Goal: Task Accomplishment & Management: Use online tool/utility

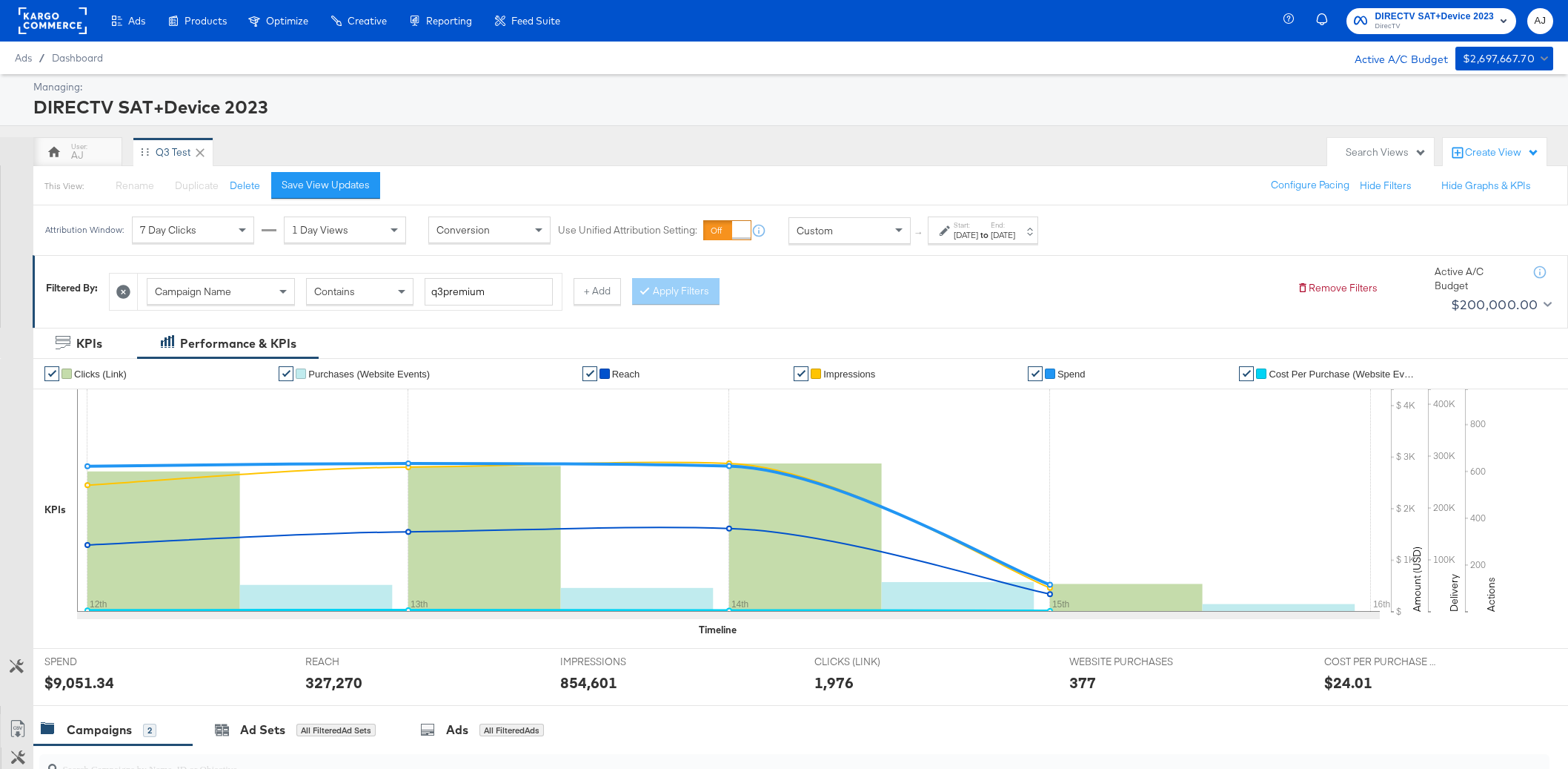
scroll to position [23, 0]
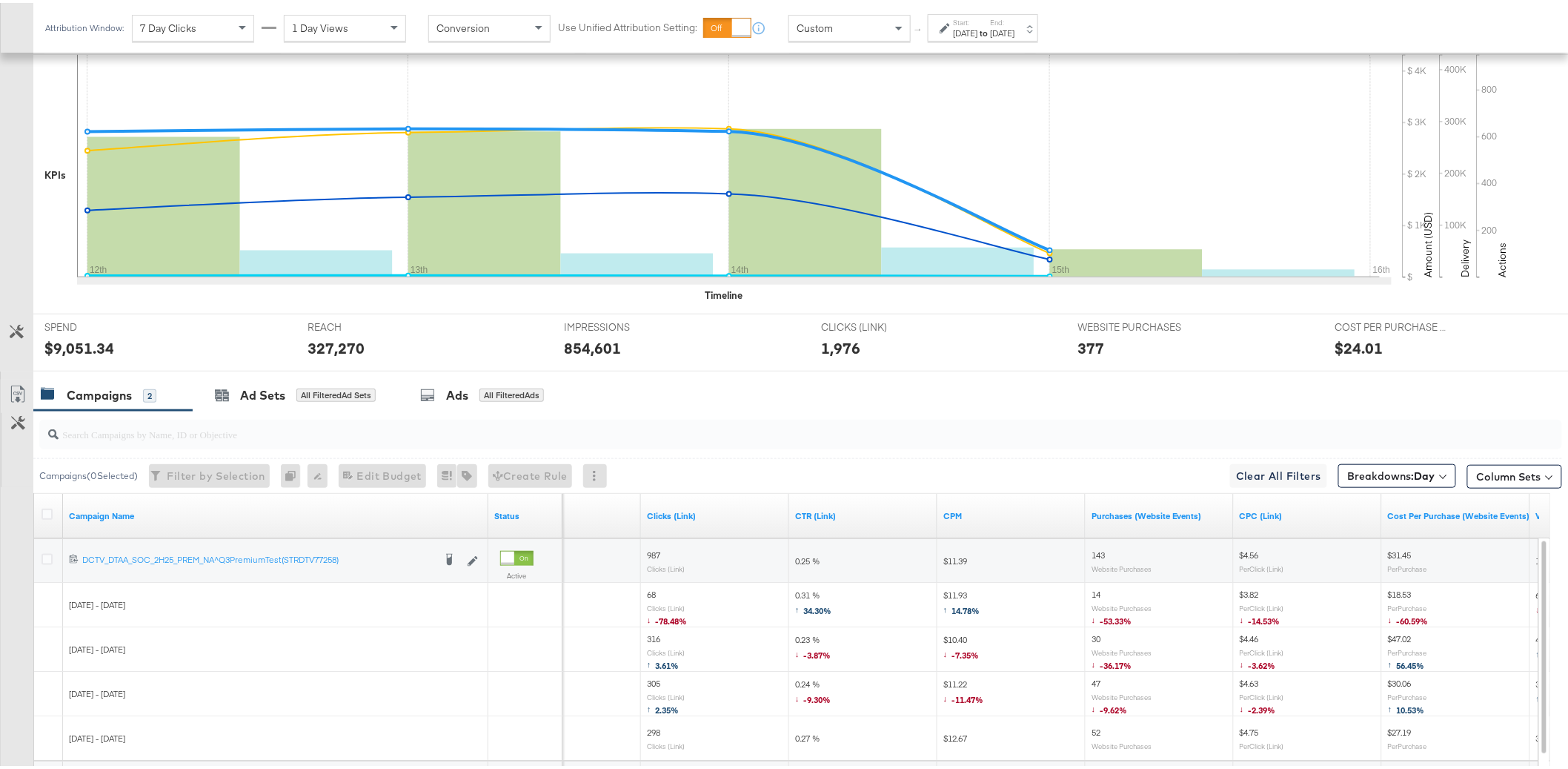
click at [746, 432] on input "search" at bounding box center [740, 425] width 1363 height 29
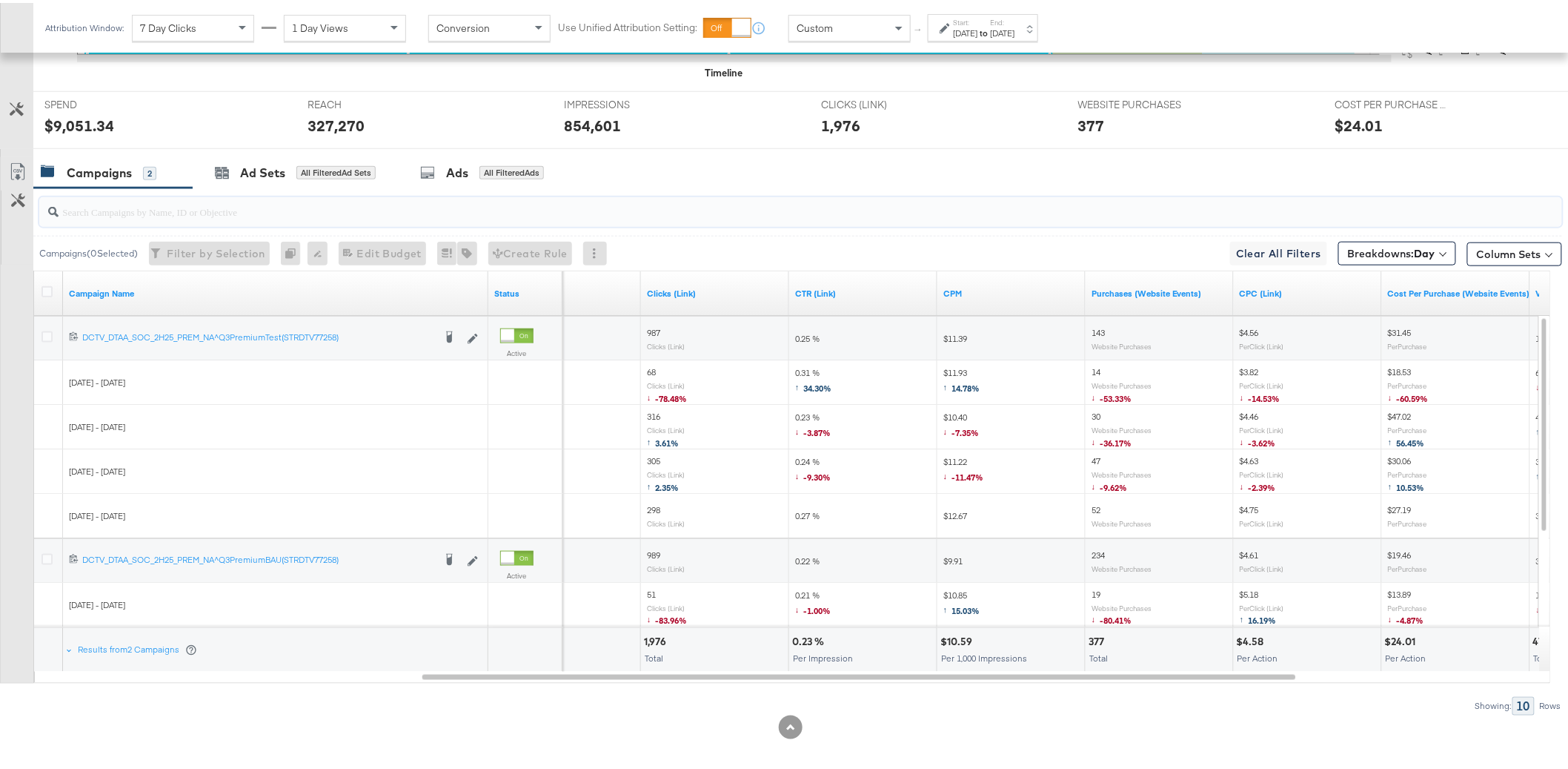
scroll to position [569, 0]
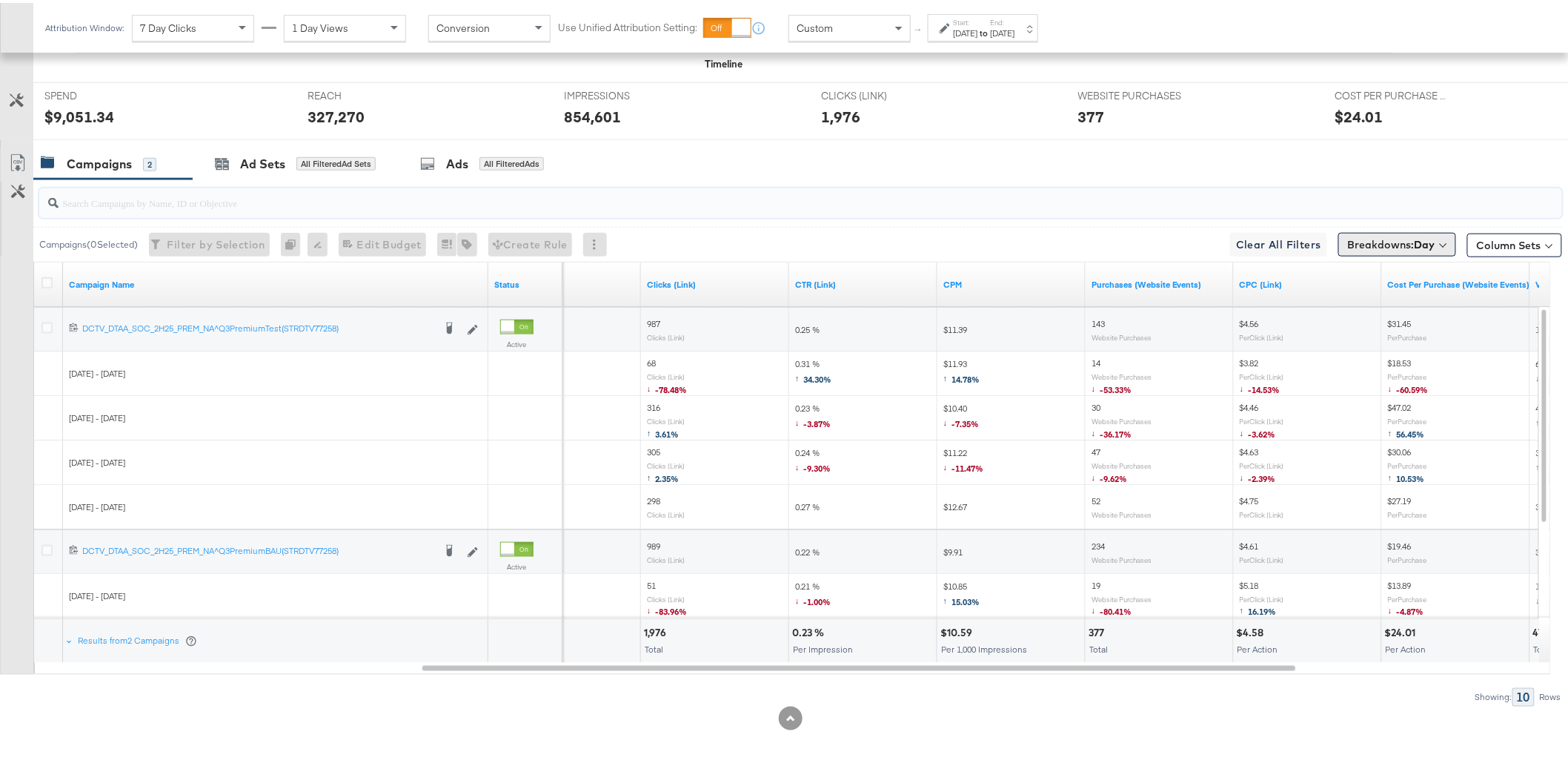
click at [1443, 232] on button "Breakdowns: Day" at bounding box center [1397, 242] width 118 height 23
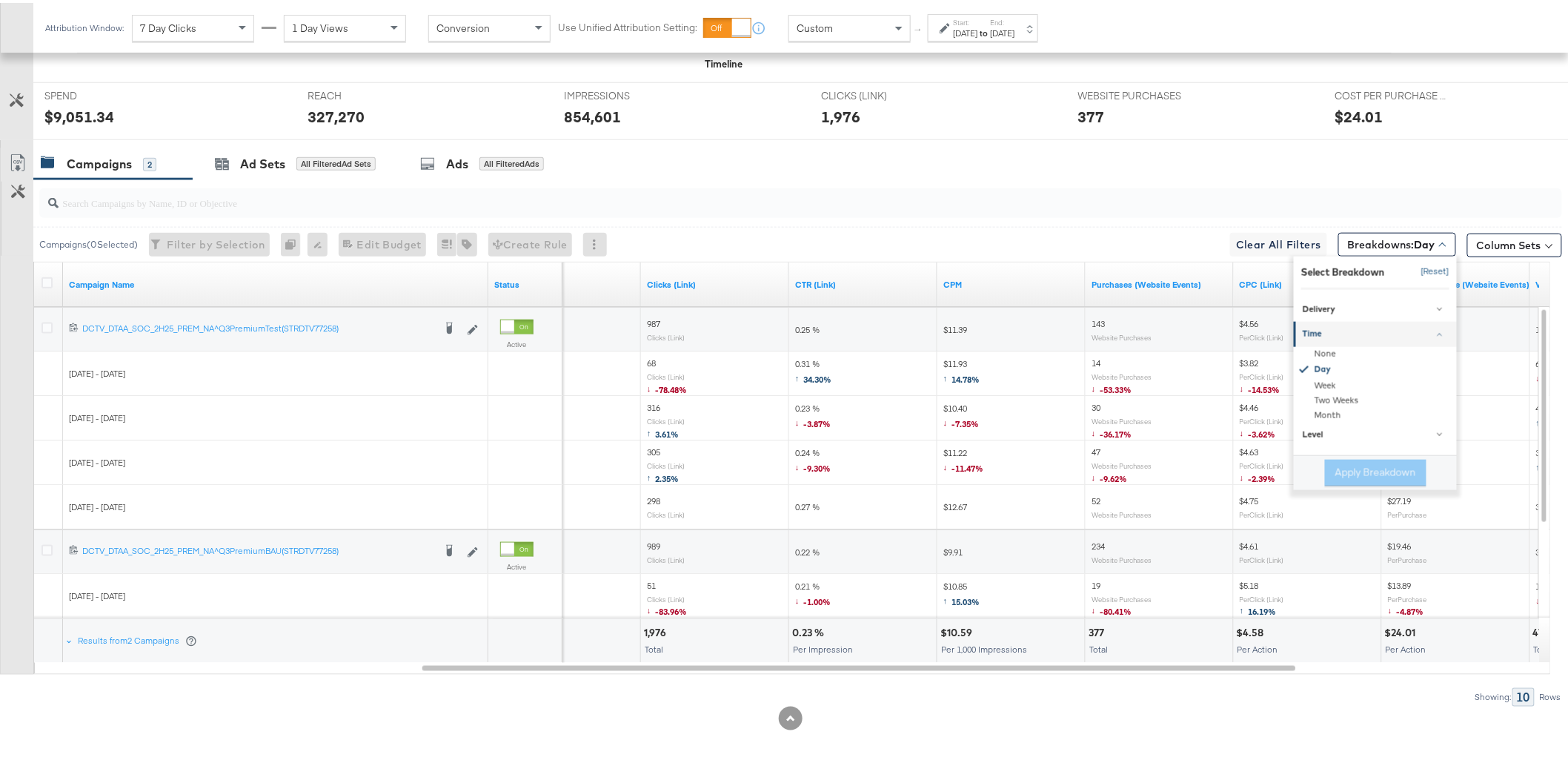
click at [1420, 273] on button "[Reset]" at bounding box center [1431, 269] width 37 height 23
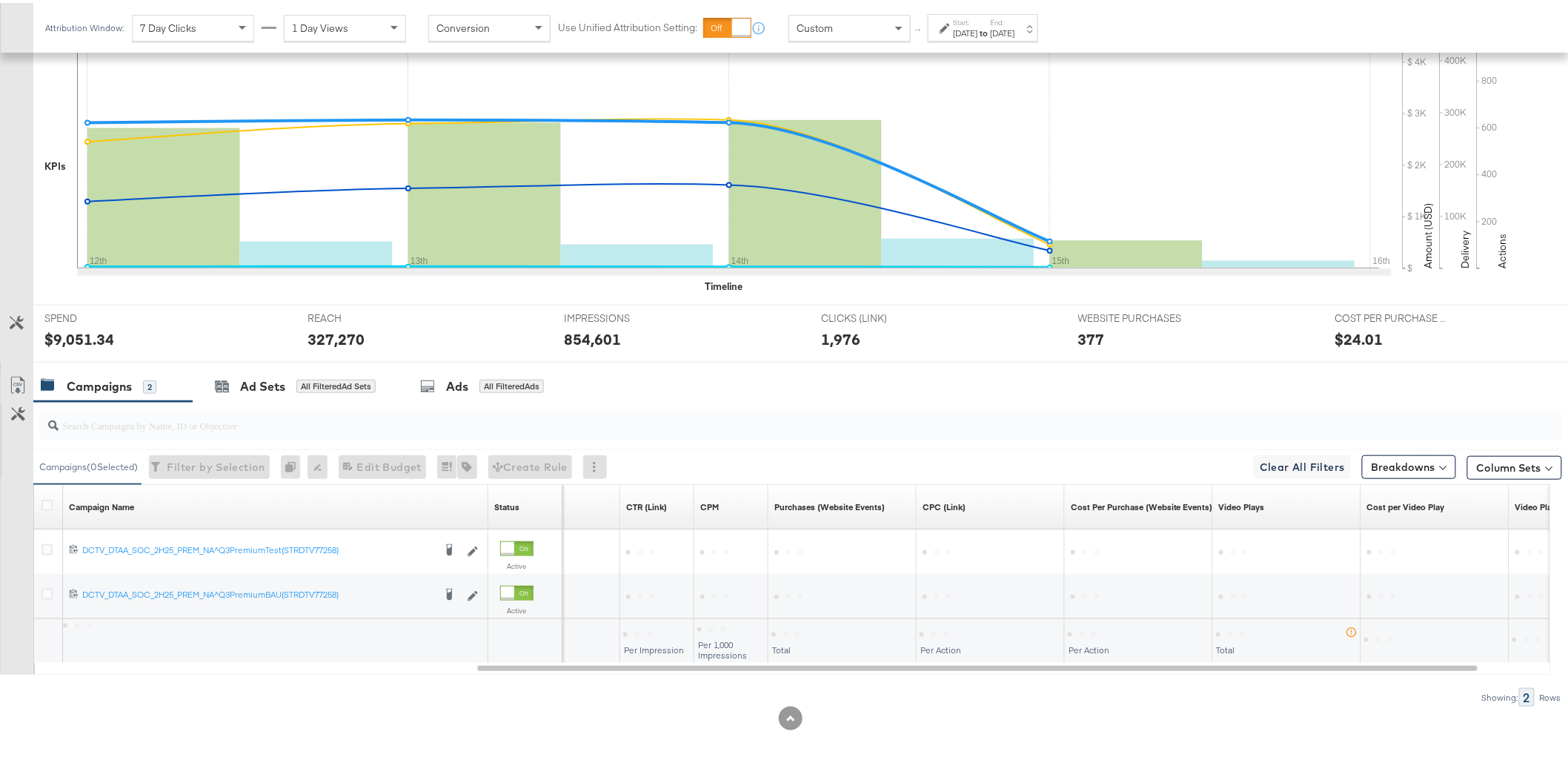
click at [668, 397] on div "Campaigns 2 Ad Sets All Filtered Ad Sets Ads All Filtered Ads" at bounding box center [807, 383] width 1547 height 32
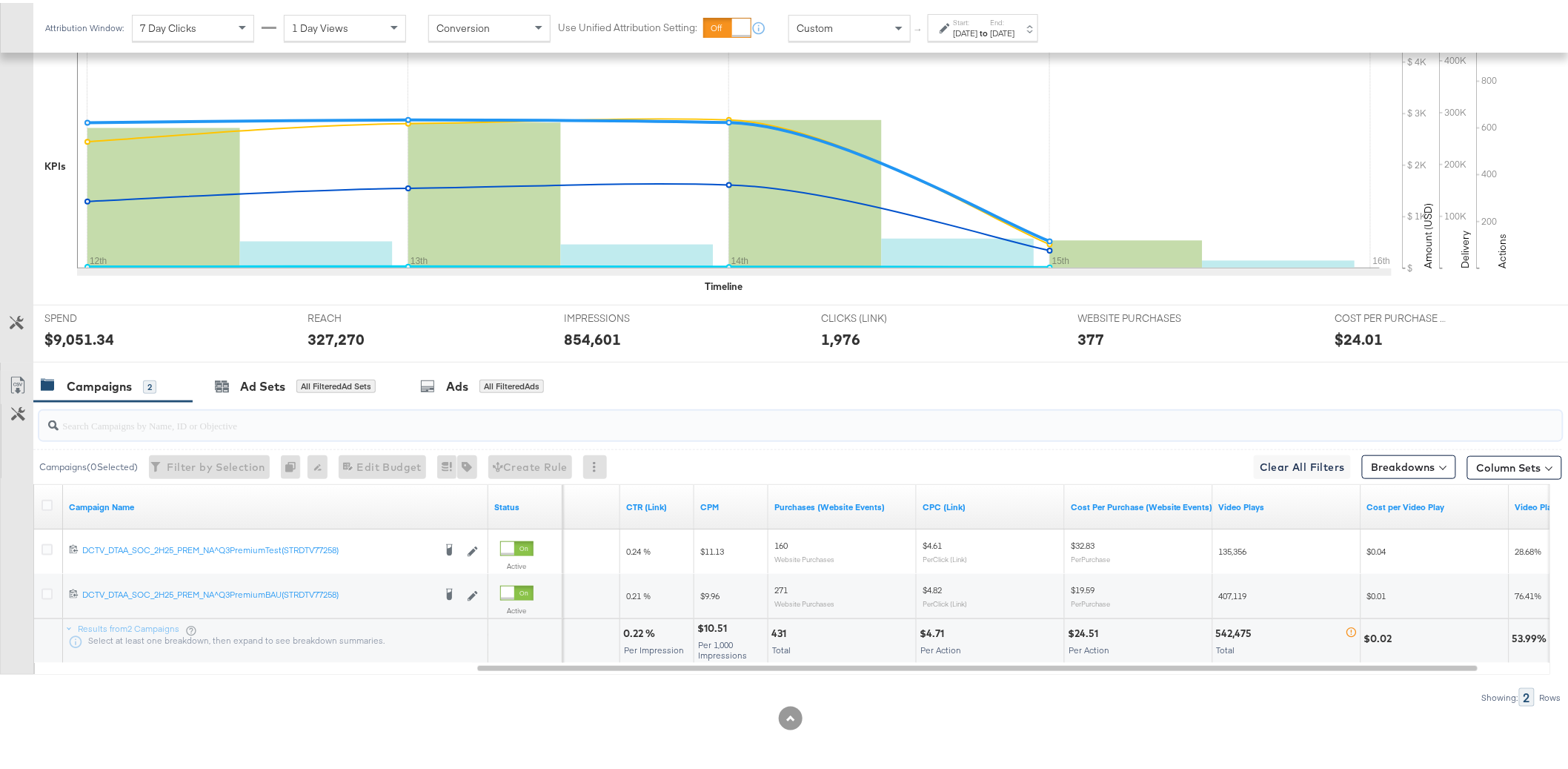
click at [730, 407] on input "search" at bounding box center [740, 416] width 1363 height 29
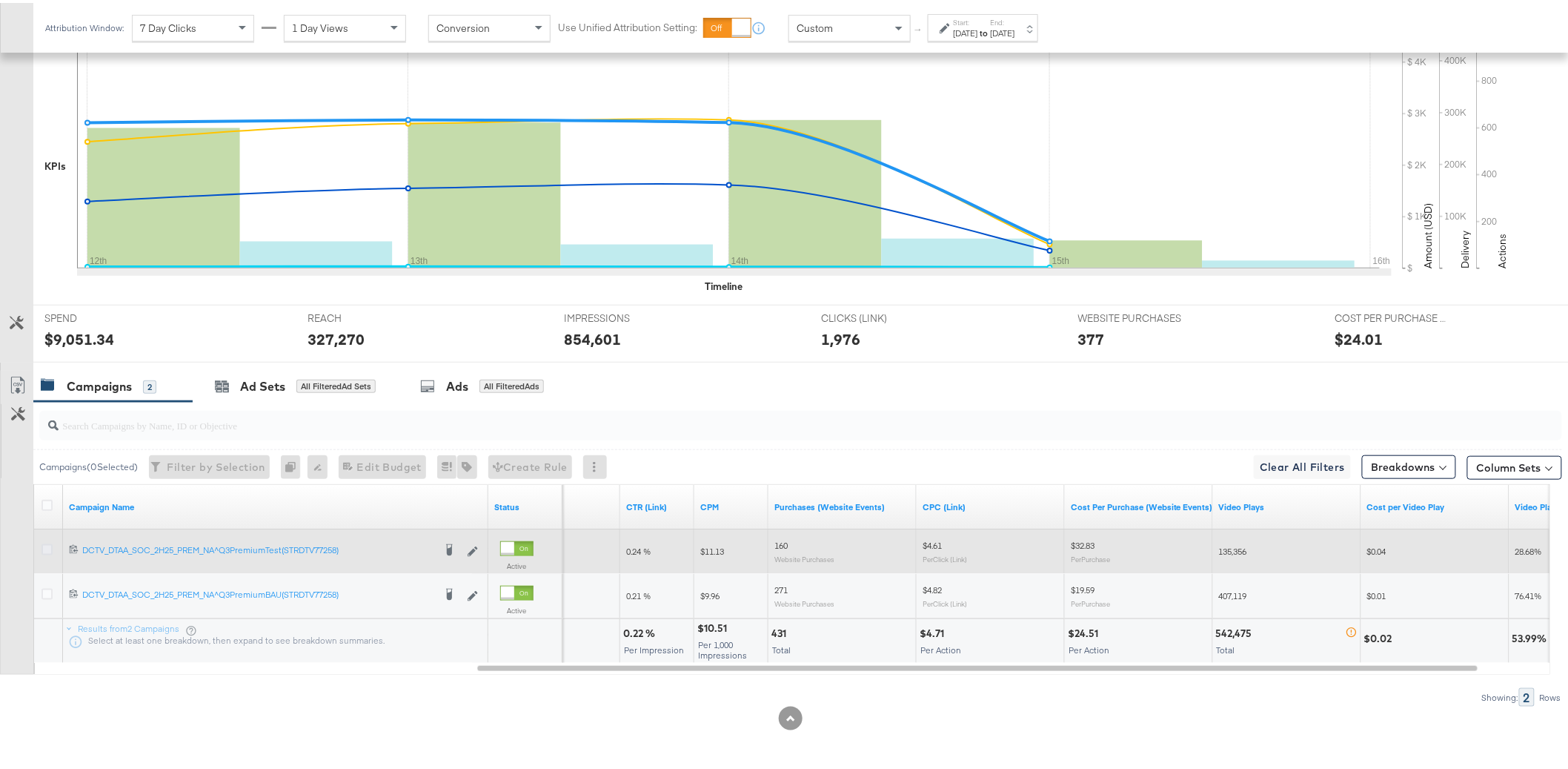
click at [43, 548] on icon at bounding box center [47, 547] width 11 height 11
click at [0, 0] on input "checkbox" at bounding box center [0, 0] width 0 height 0
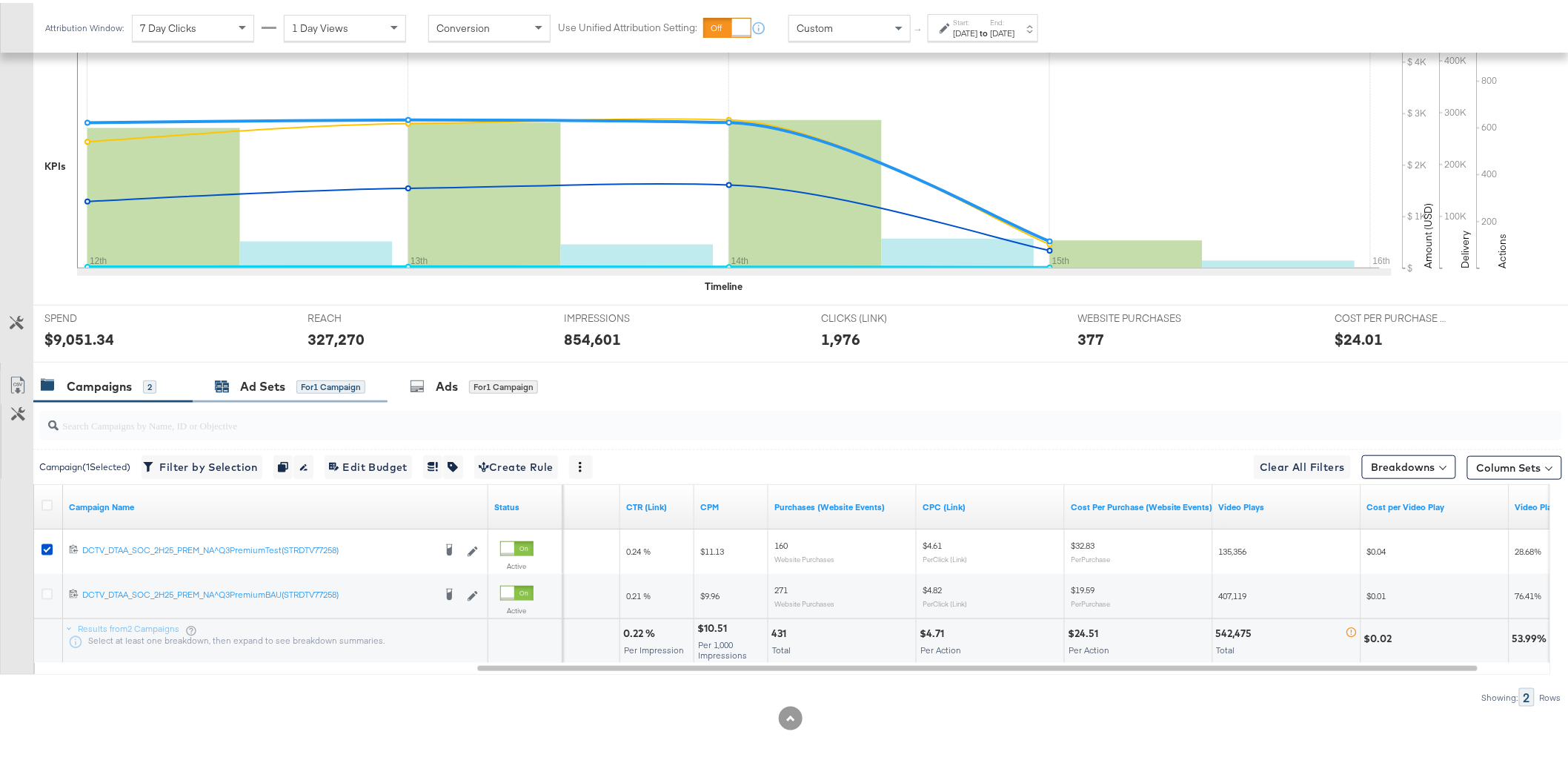
click at [303, 390] on div "for 1 Campaign" at bounding box center [331, 384] width 69 height 14
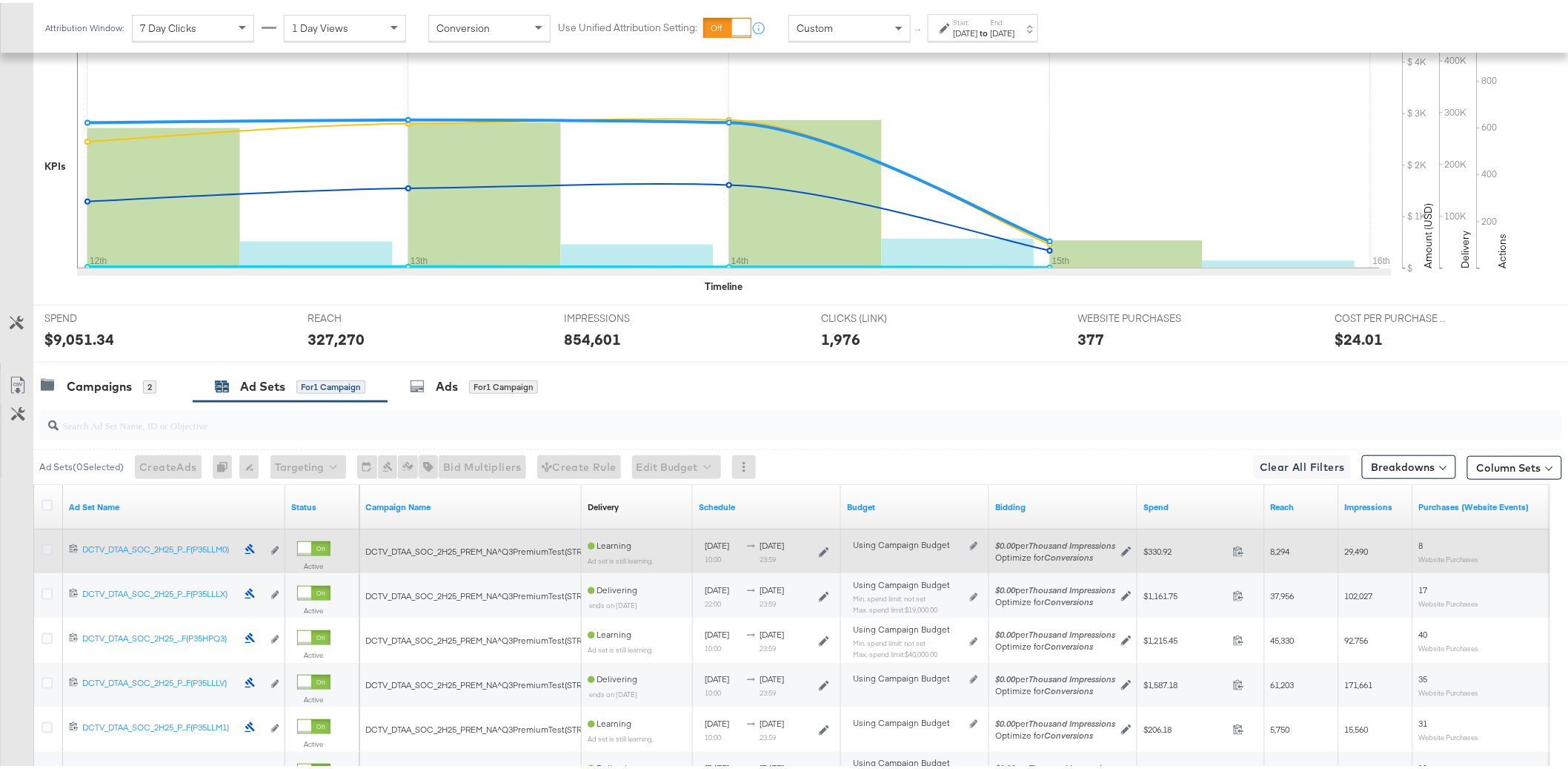
click at [45, 543] on icon at bounding box center [47, 547] width 11 height 11
click at [0, 0] on input "checkbox" at bounding box center [0, 0] width 0 height 0
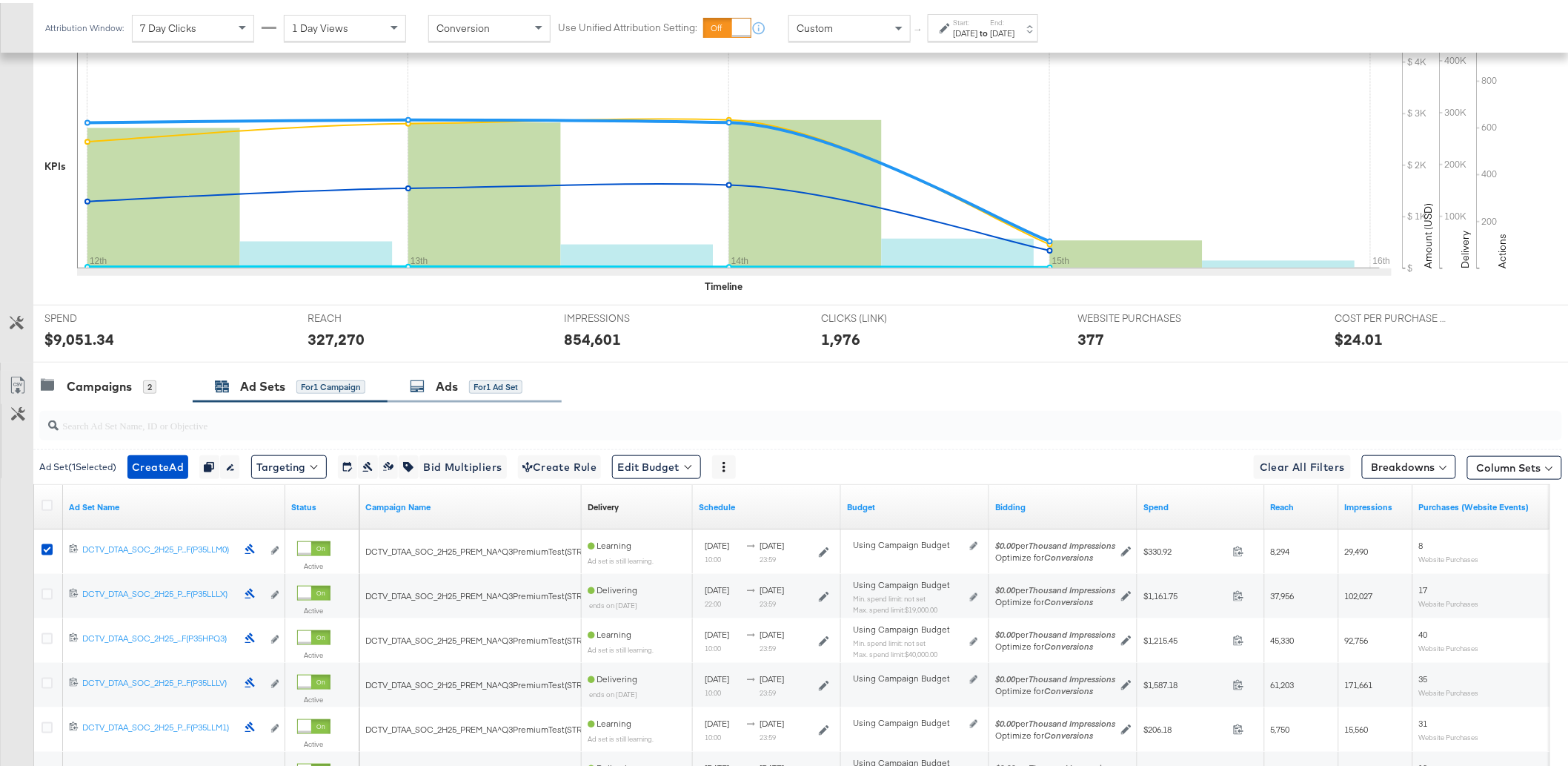
click at [475, 378] on div "for 1 Ad Set" at bounding box center [495, 384] width 53 height 14
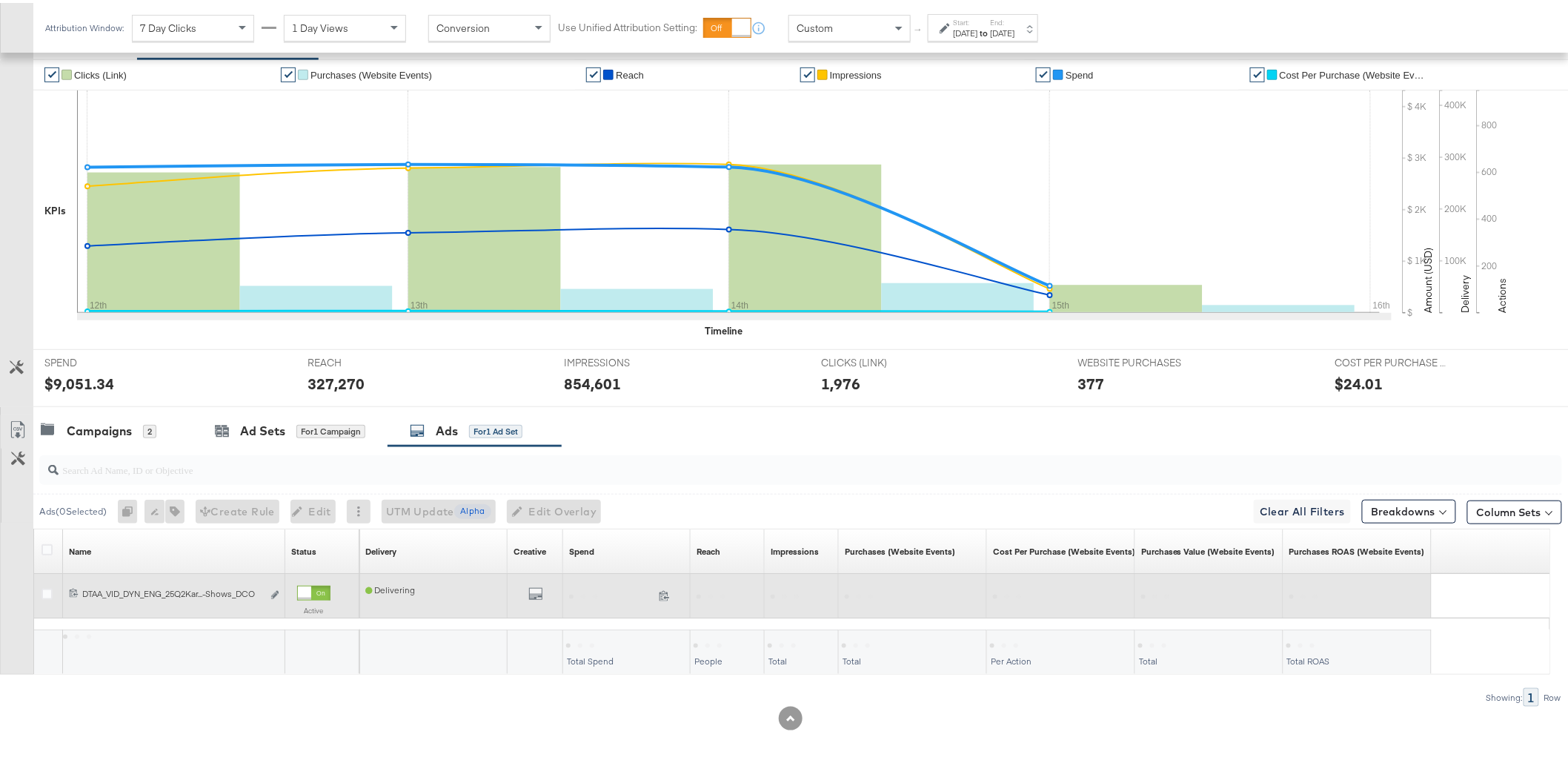
scroll to position [301, 0]
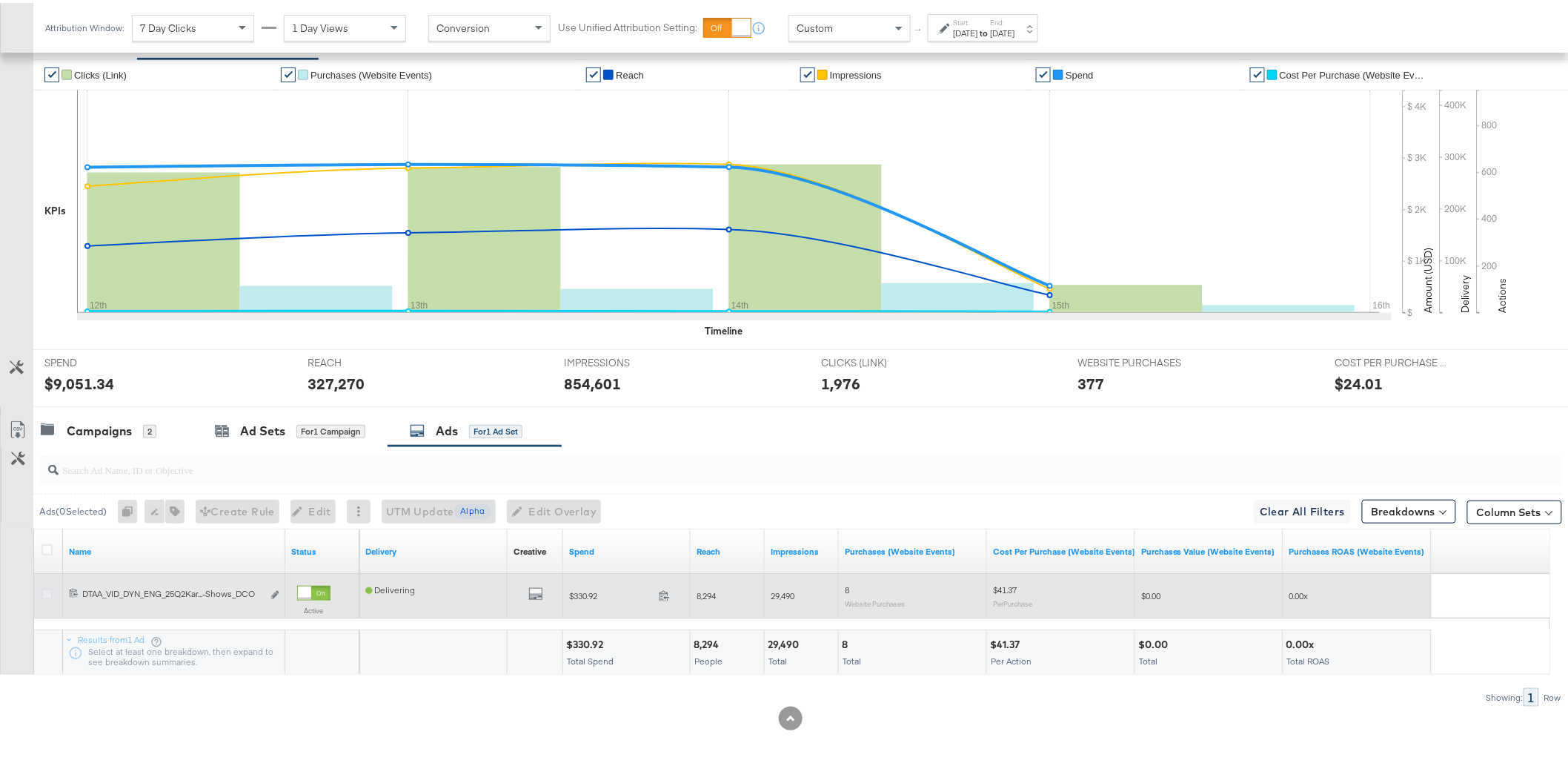
click at [43, 594] on icon at bounding box center [47, 591] width 11 height 11
click at [0, 0] on input "checkbox" at bounding box center [0, 0] width 0 height 0
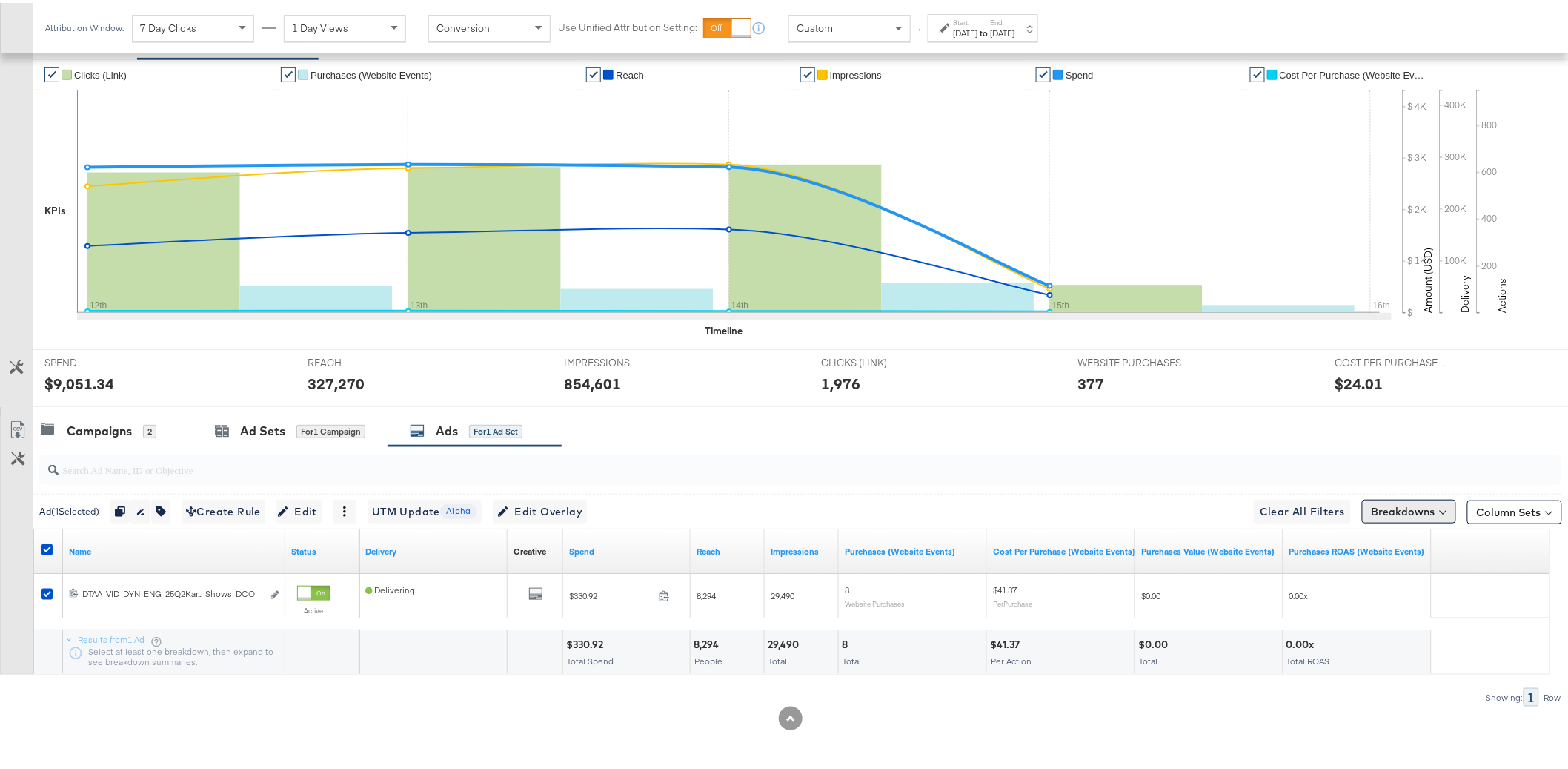
click at [1392, 503] on button "Breakdowns" at bounding box center [1409, 508] width 94 height 23
click at [1339, 574] on div "Delivery" at bounding box center [1374, 573] width 147 height 12
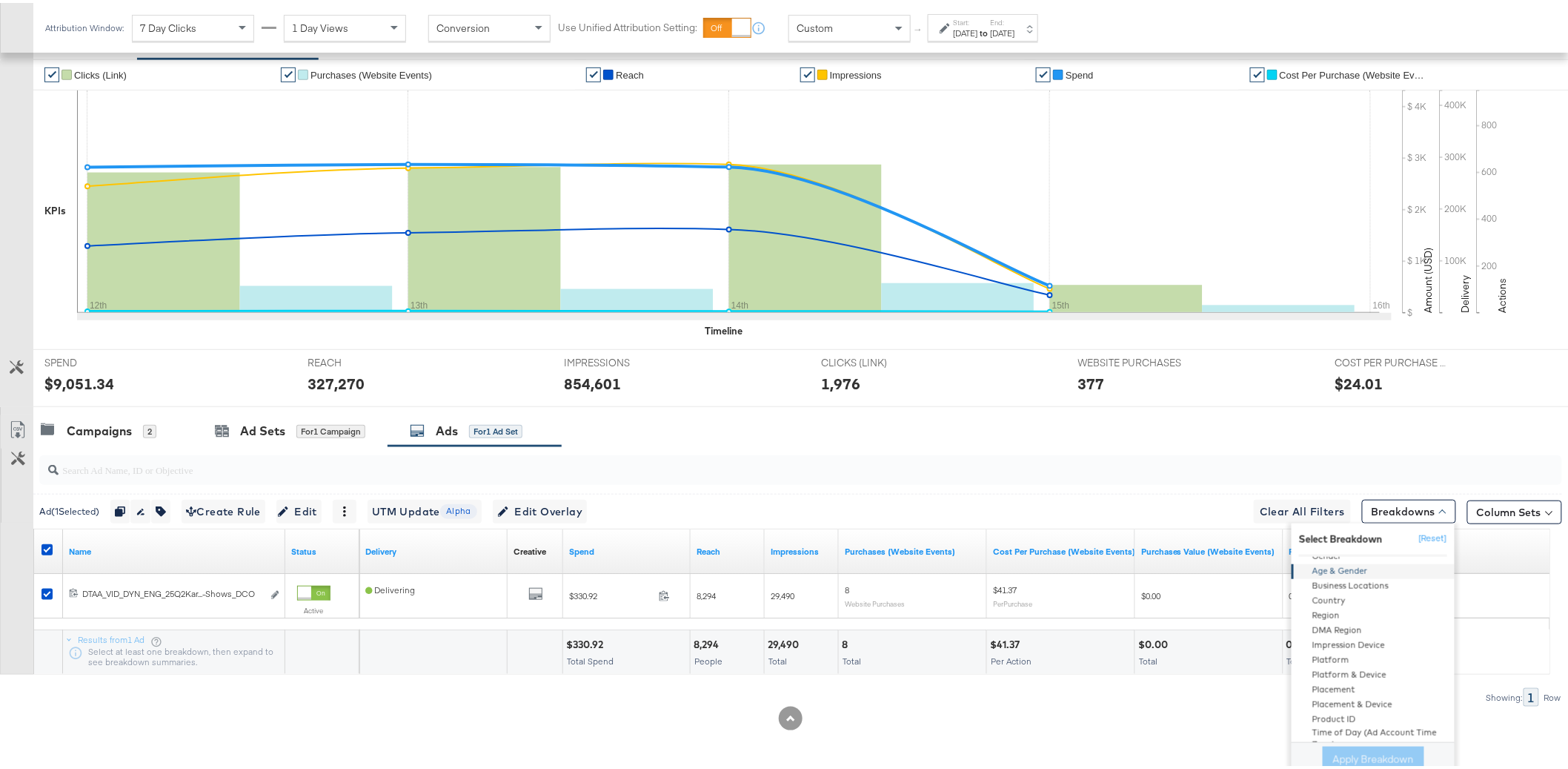
scroll to position [181, 0]
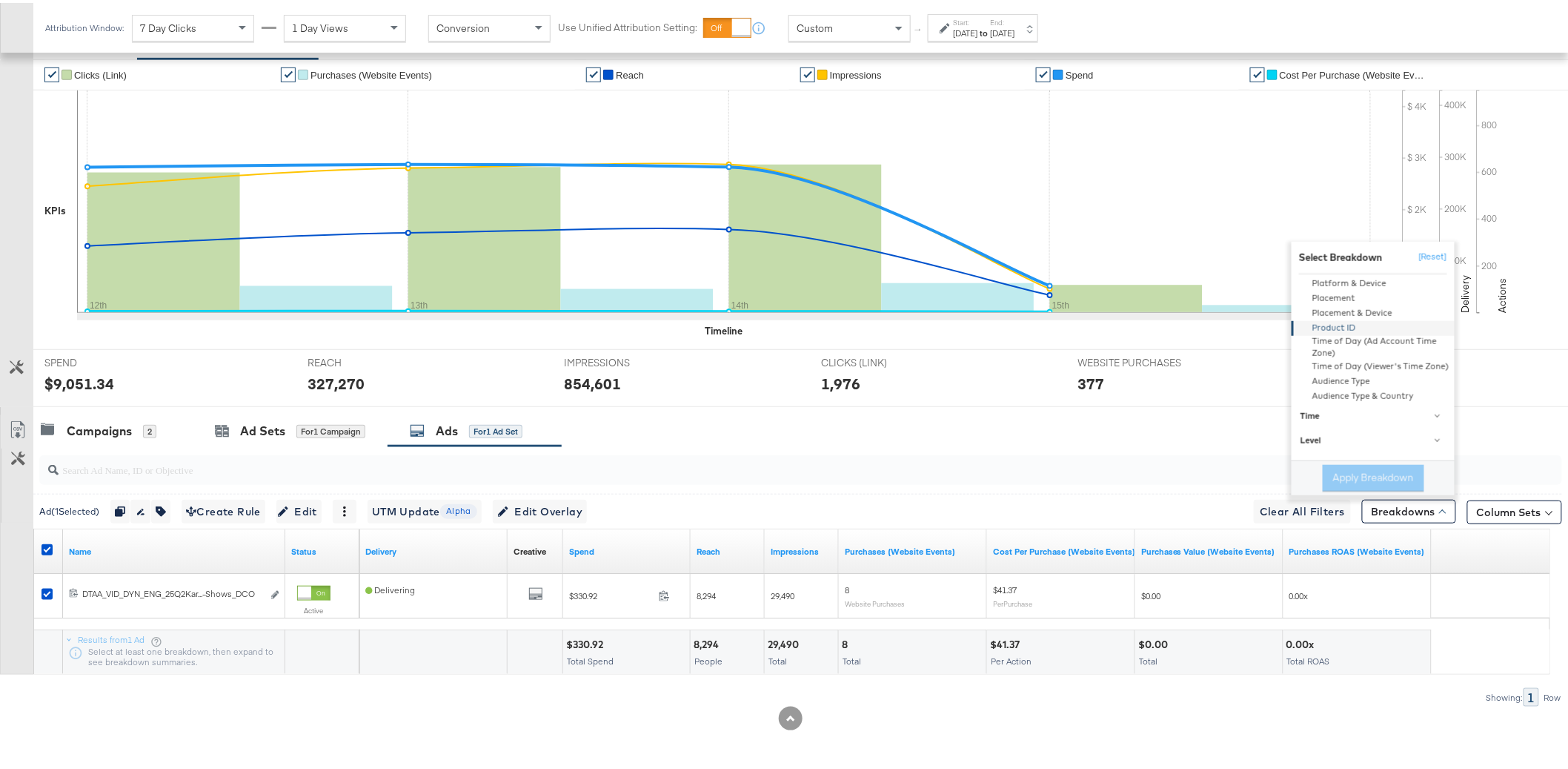
click at [1319, 326] on div "Product ID" at bounding box center [1374, 326] width 161 height 14
click at [1337, 470] on button "Apply Breakdown" at bounding box center [1373, 476] width 102 height 27
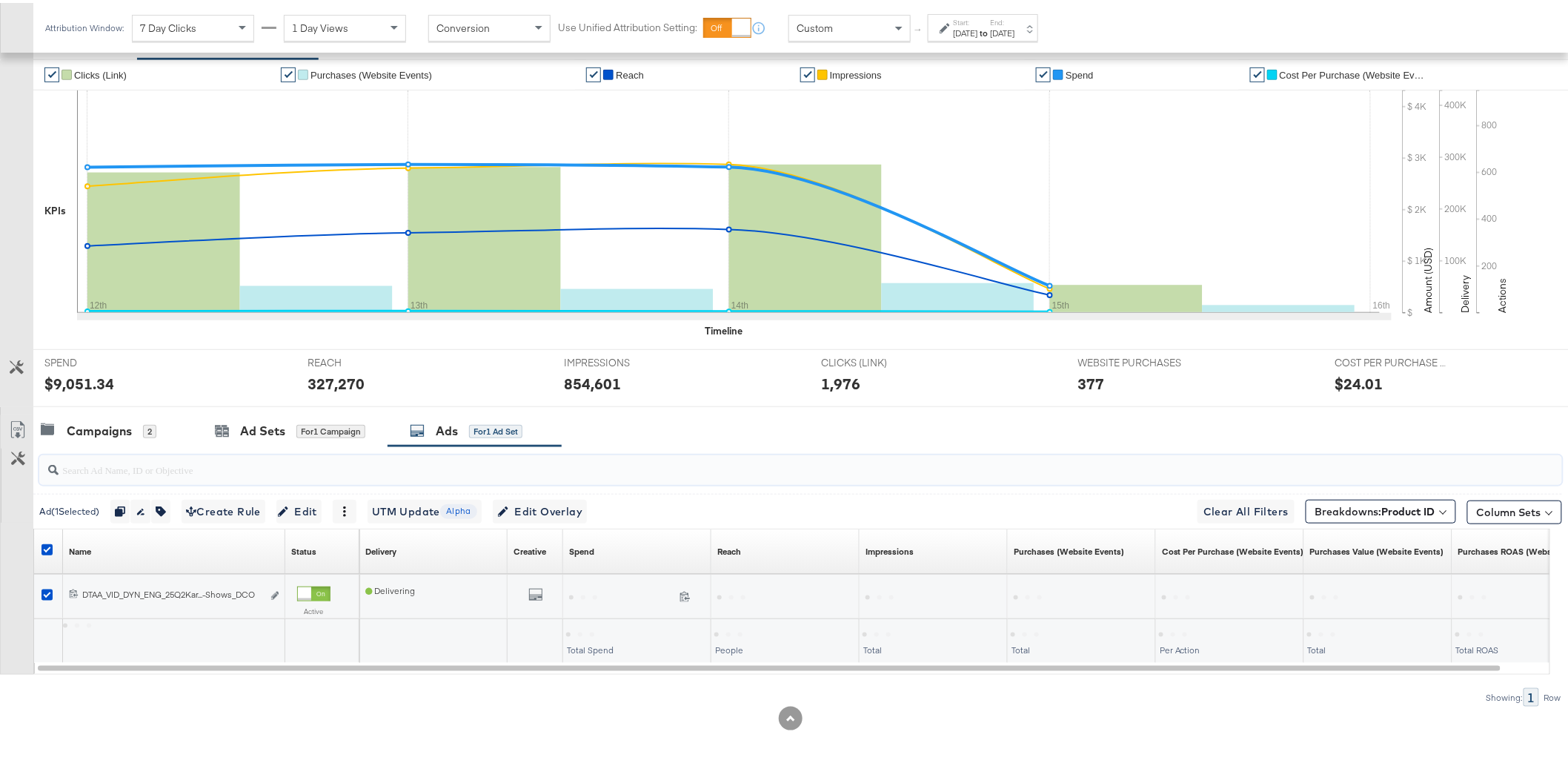
click at [1102, 447] on input "search" at bounding box center [740, 461] width 1363 height 29
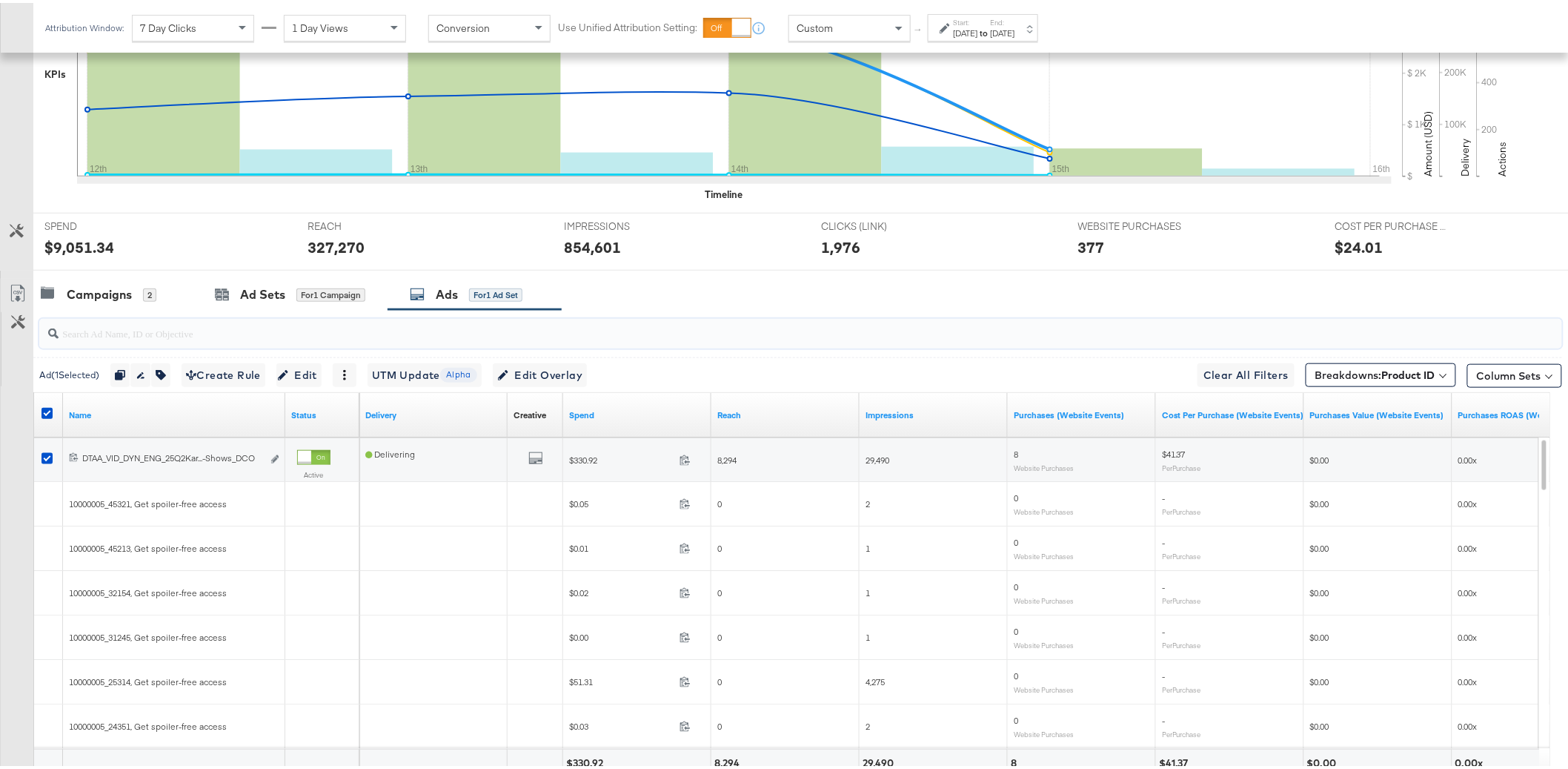
scroll to position [472, 0]
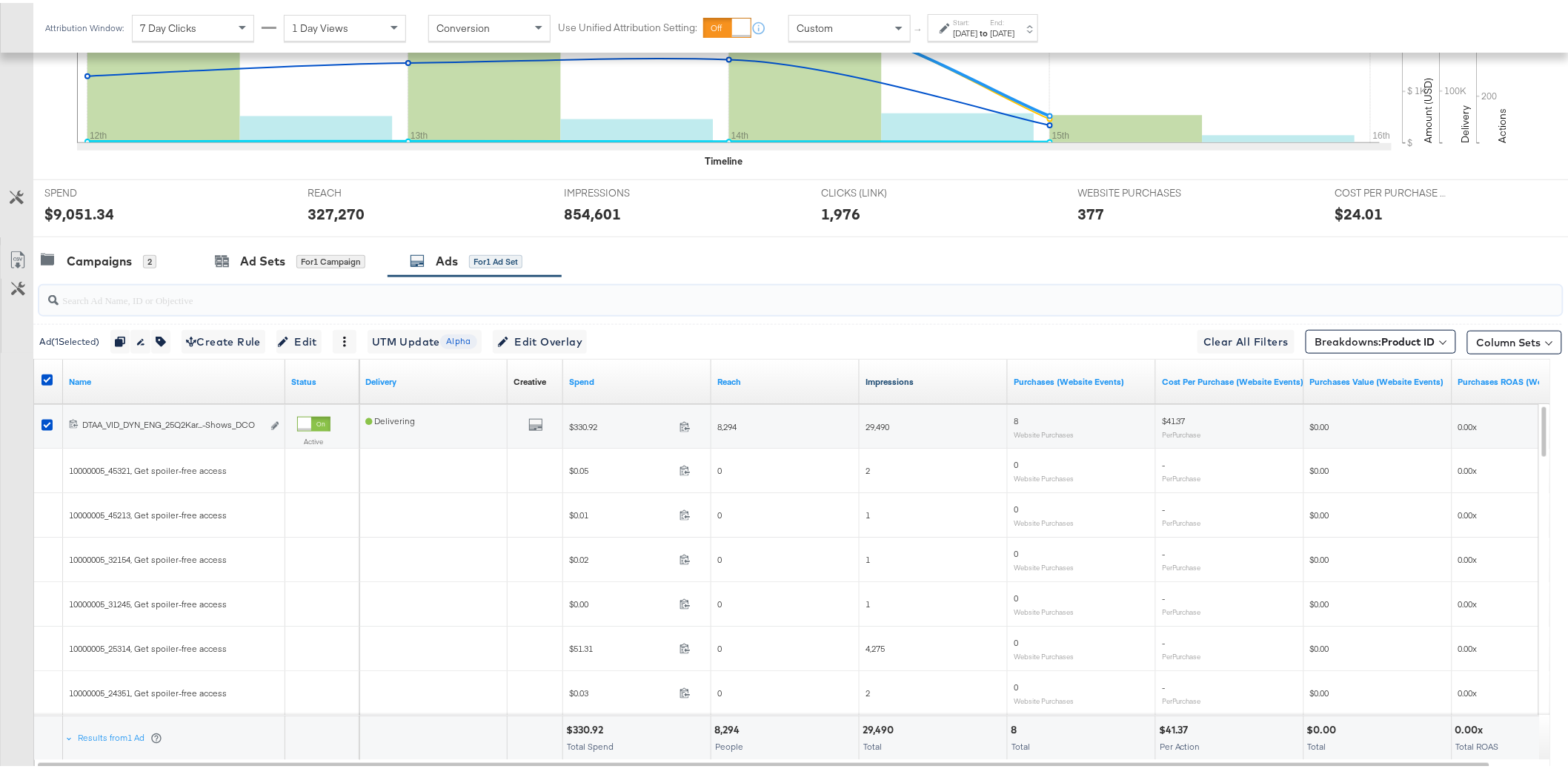
click at [919, 378] on link "Impressions" at bounding box center [934, 378] width 136 height 12
click at [905, 384] on link "Impressions ↓" at bounding box center [934, 378] width 136 height 12
click at [905, 384] on link "Impressions ↑" at bounding box center [934, 378] width 136 height 12
click at [905, 384] on link "Impressions ↓" at bounding box center [934, 378] width 136 height 12
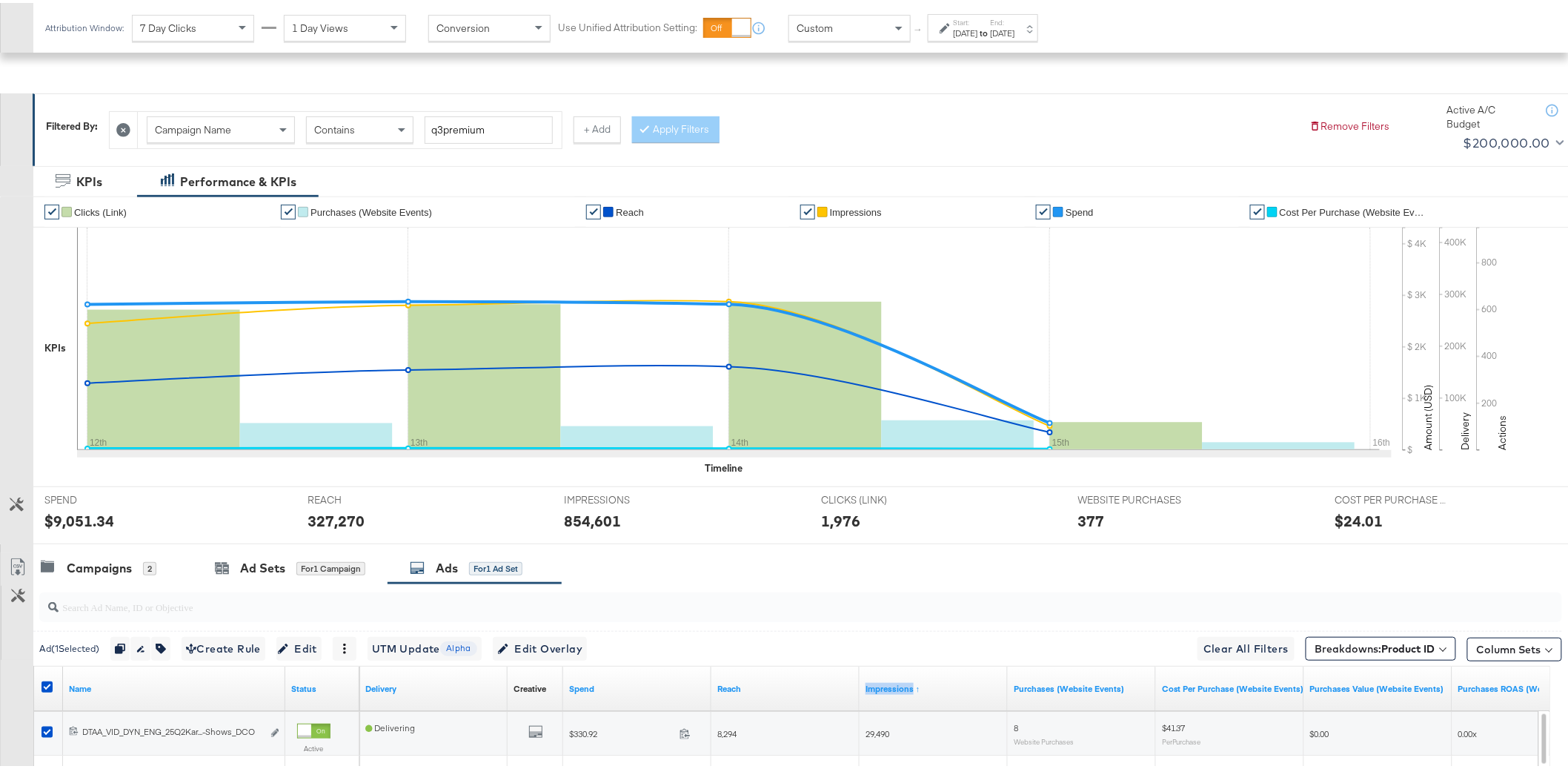
scroll to position [362, 0]
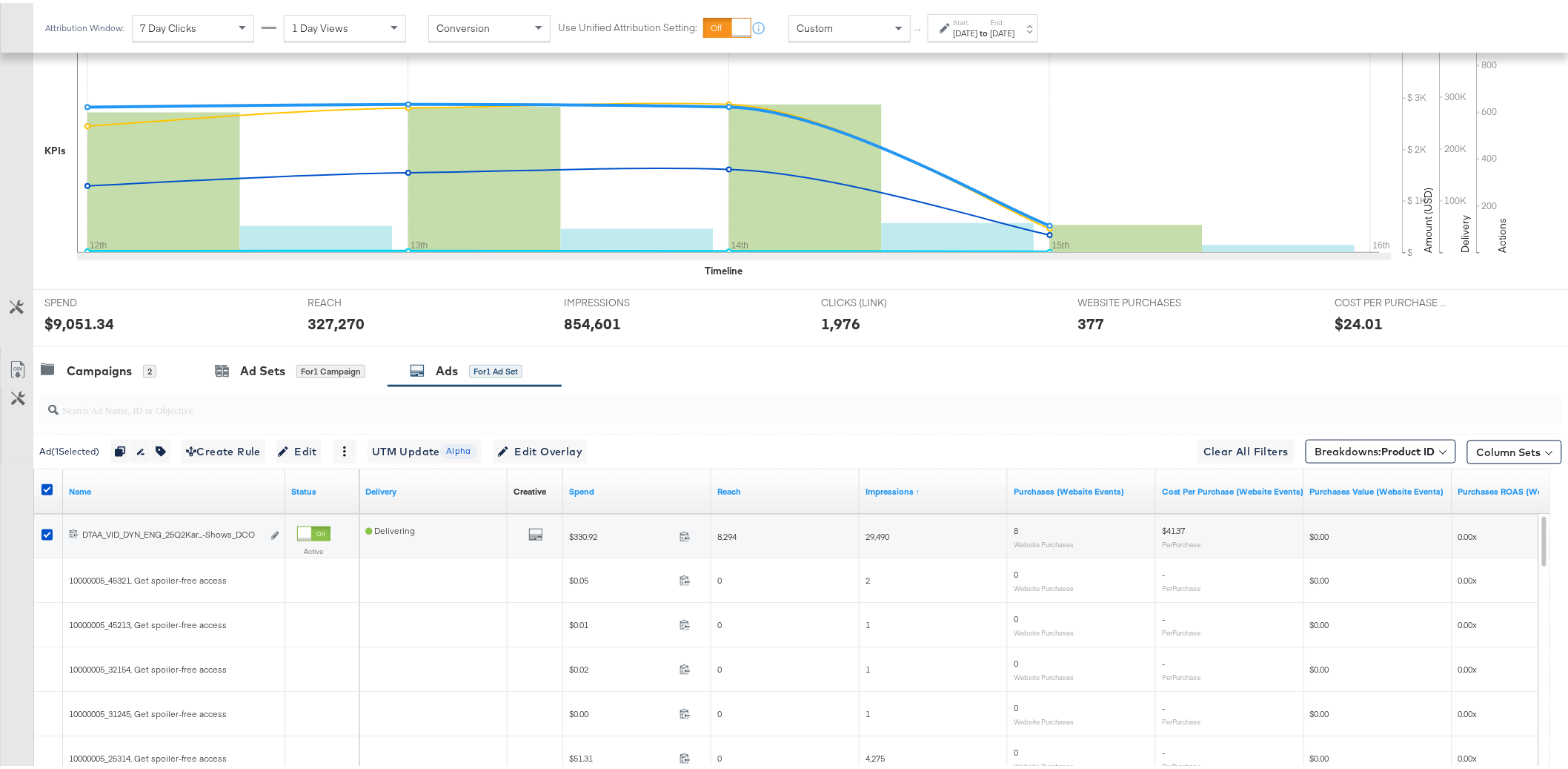
click at [970, 419] on div at bounding box center [801, 407] width 1523 height 30
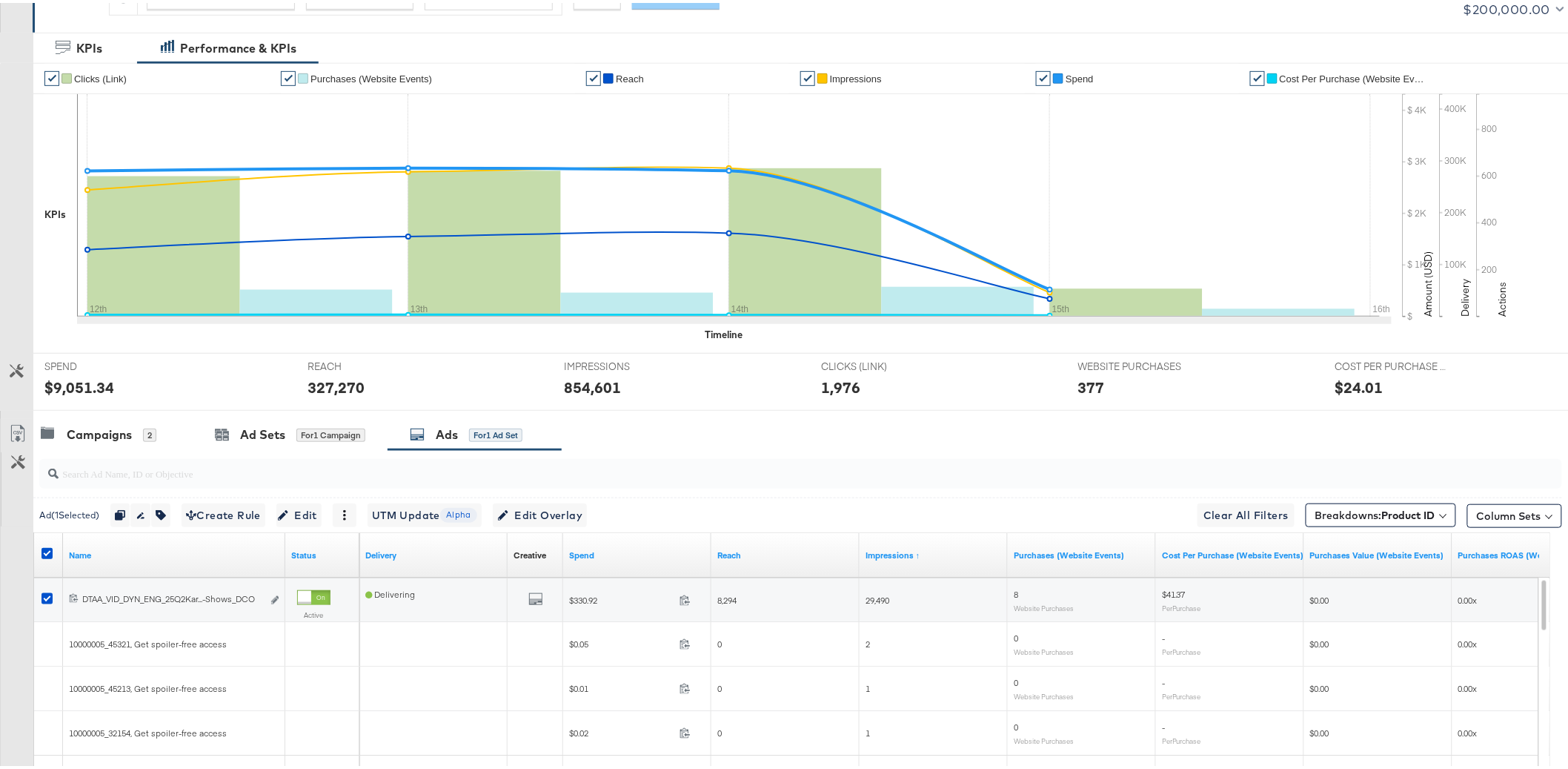
scroll to position [122, 0]
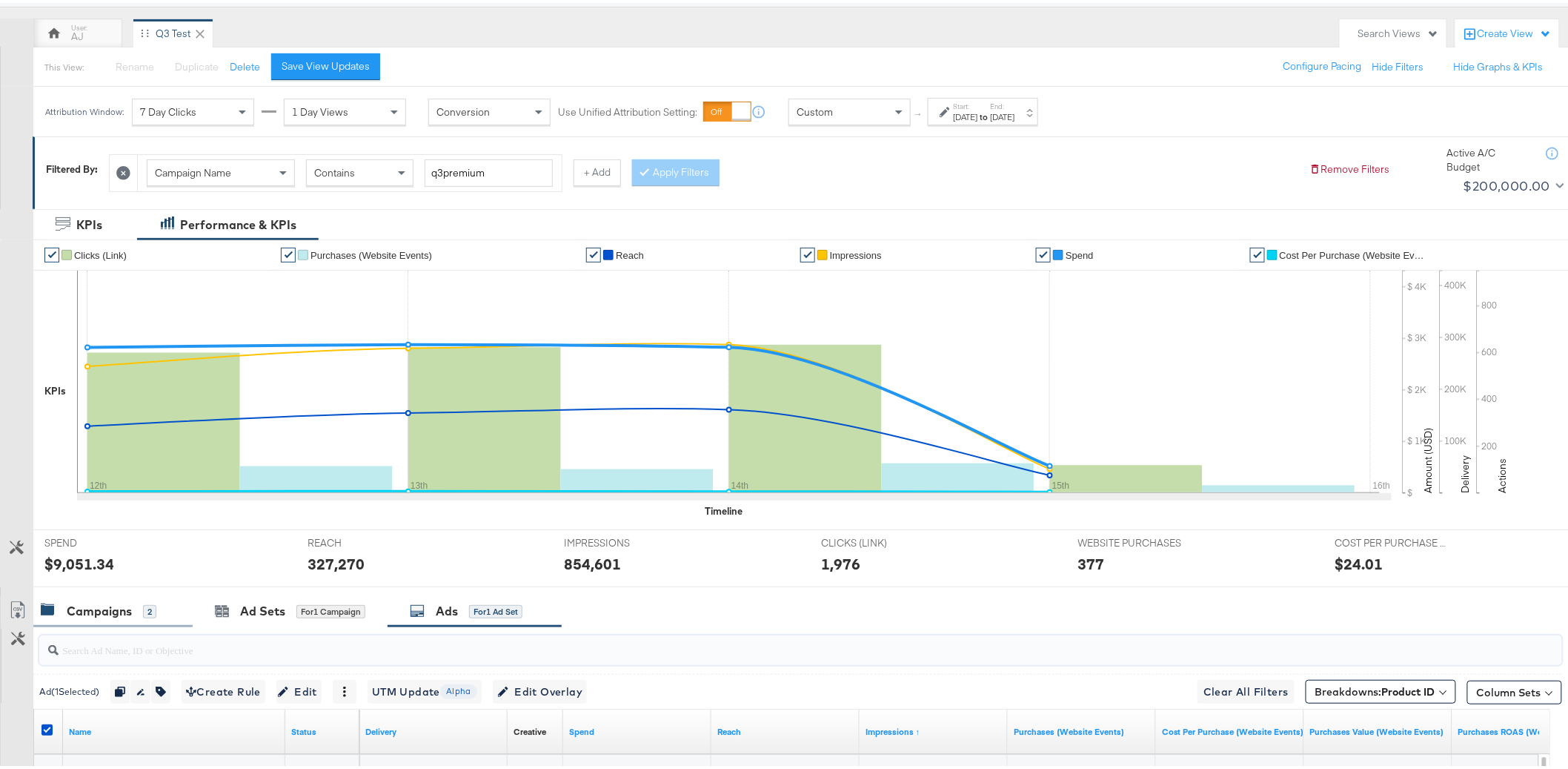
click at [89, 617] on div "Campaigns" at bounding box center [99, 608] width 65 height 17
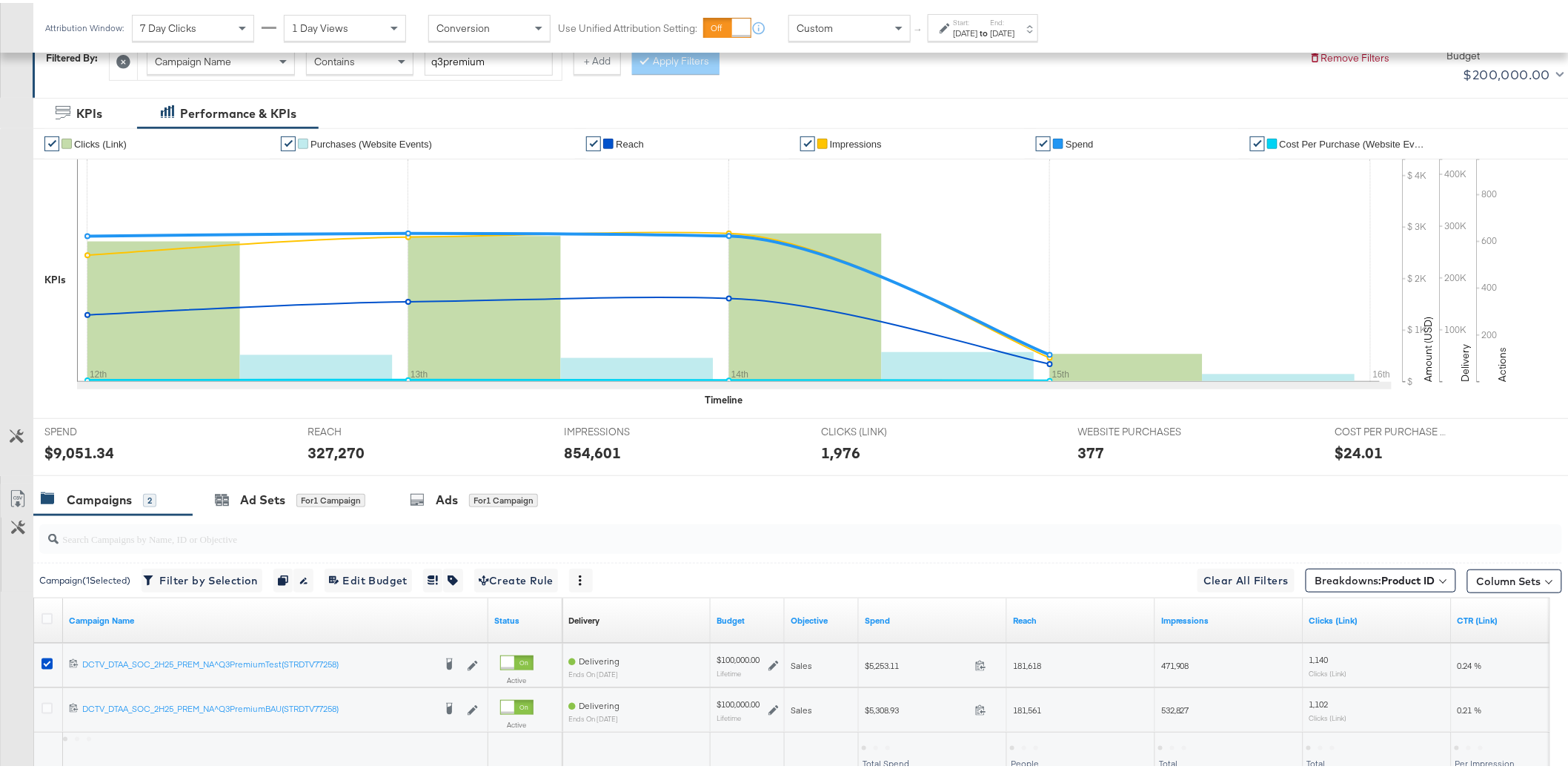
scroll to position [347, 0]
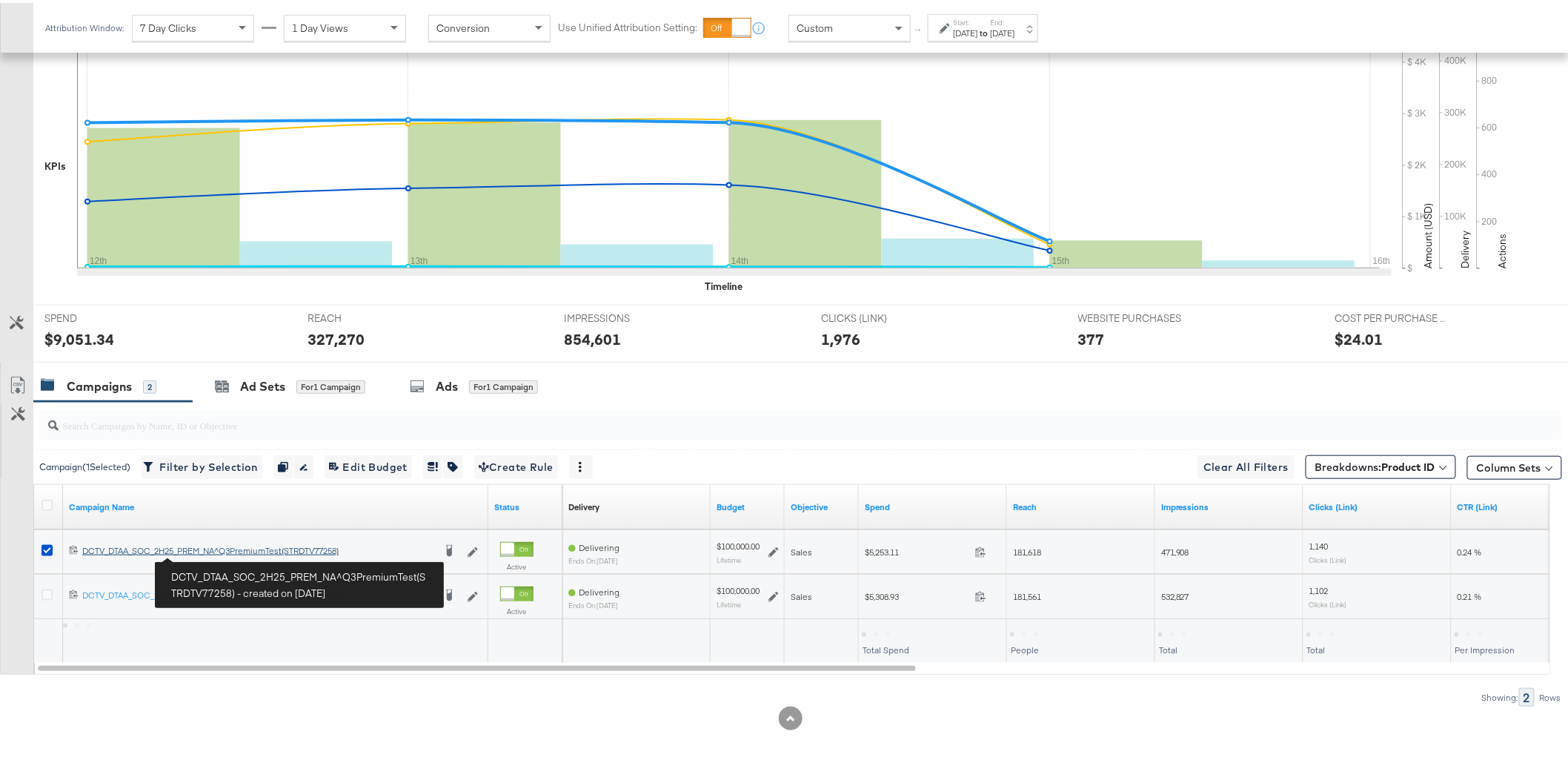
click at [210, 552] on div "DCTV_DTAA_SOC_2H25_PREM_NA^Q3PremiumTest(STRDTV77258) DCTV_DTAA_SOC_2H25_PREM_N…" at bounding box center [257, 548] width 351 height 12
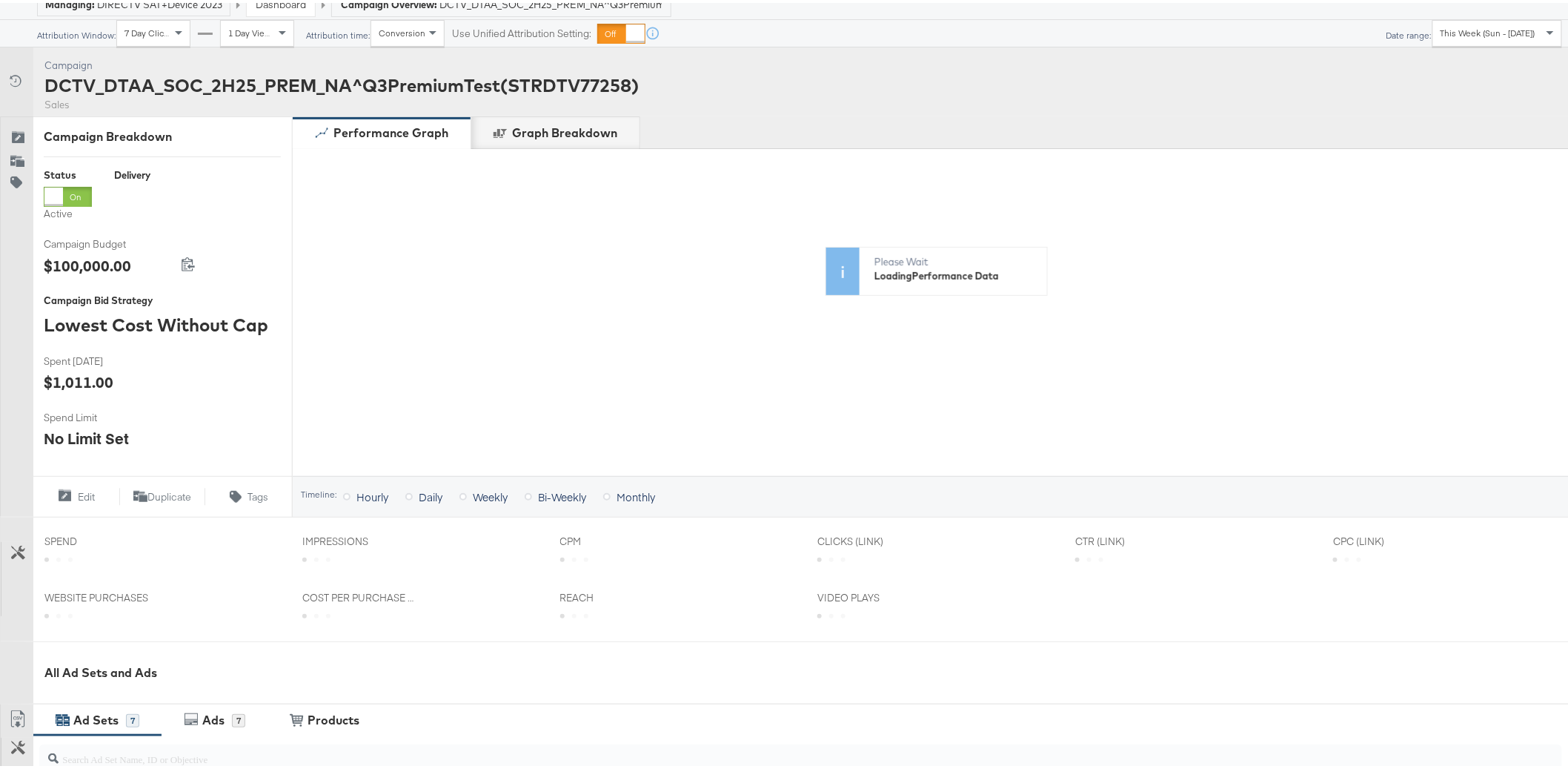
scroll to position [282, 0]
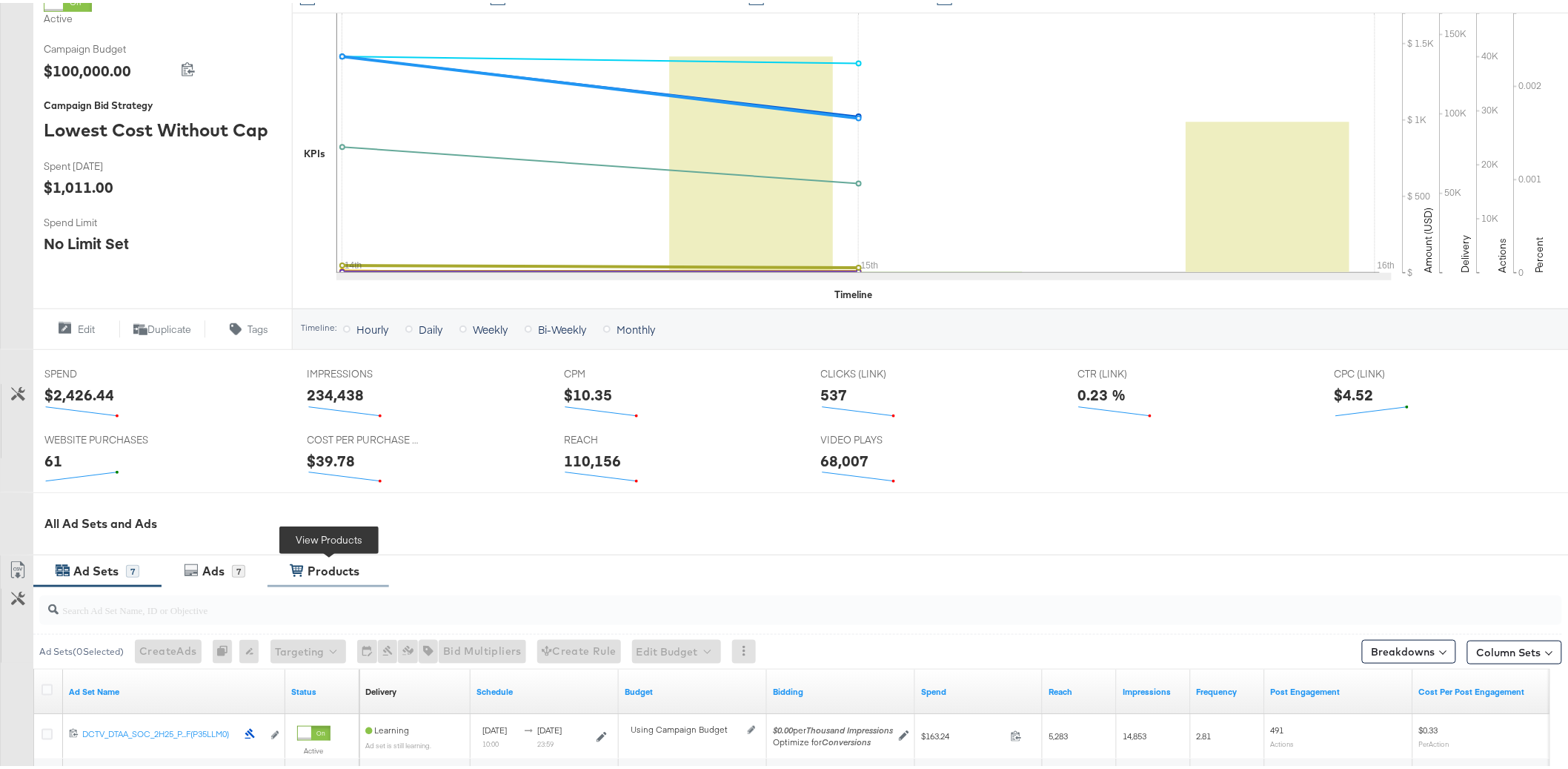
click at [330, 577] on div "View Products Products" at bounding box center [328, 568] width 122 height 32
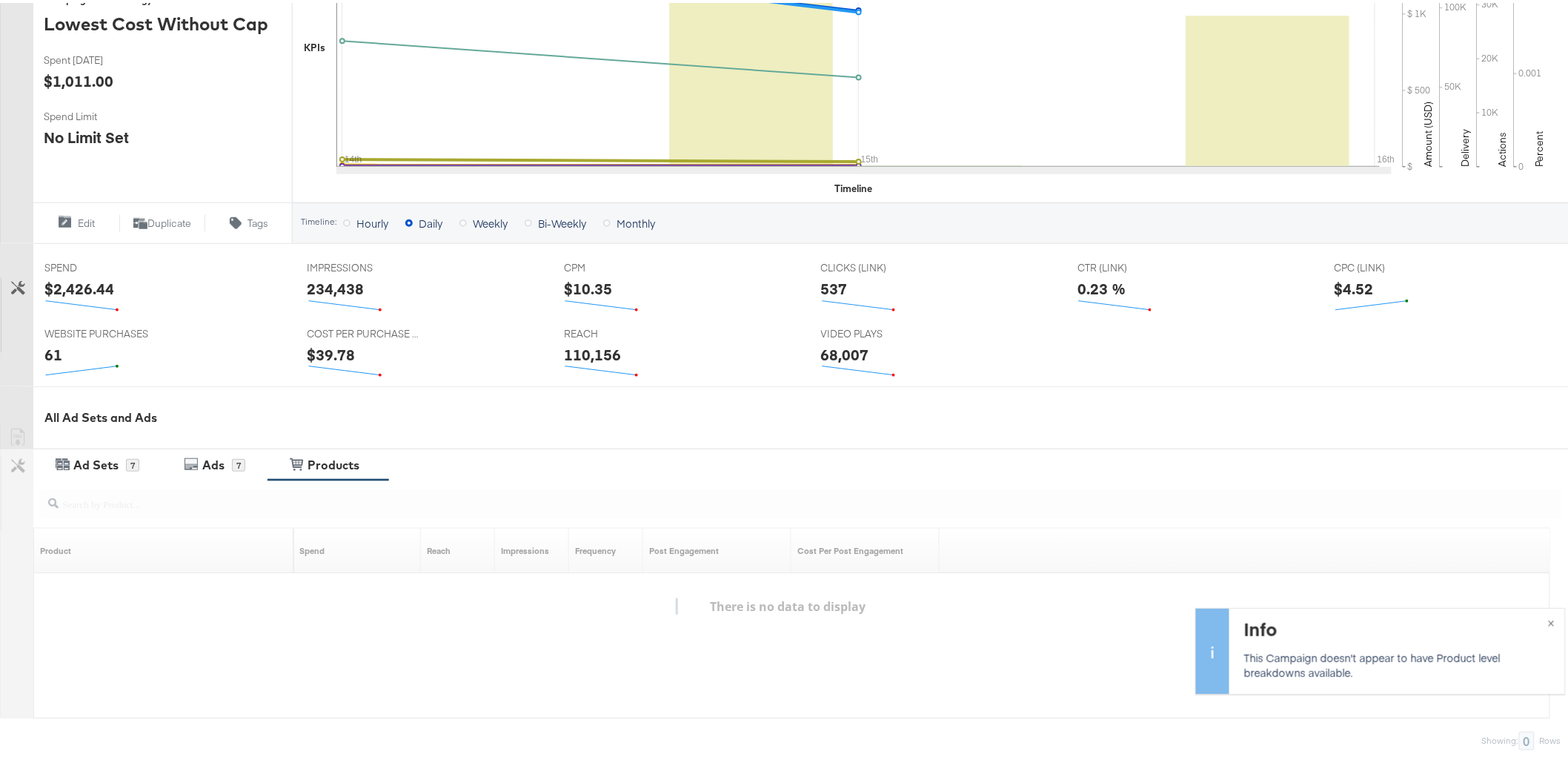
scroll to position [468, 0]
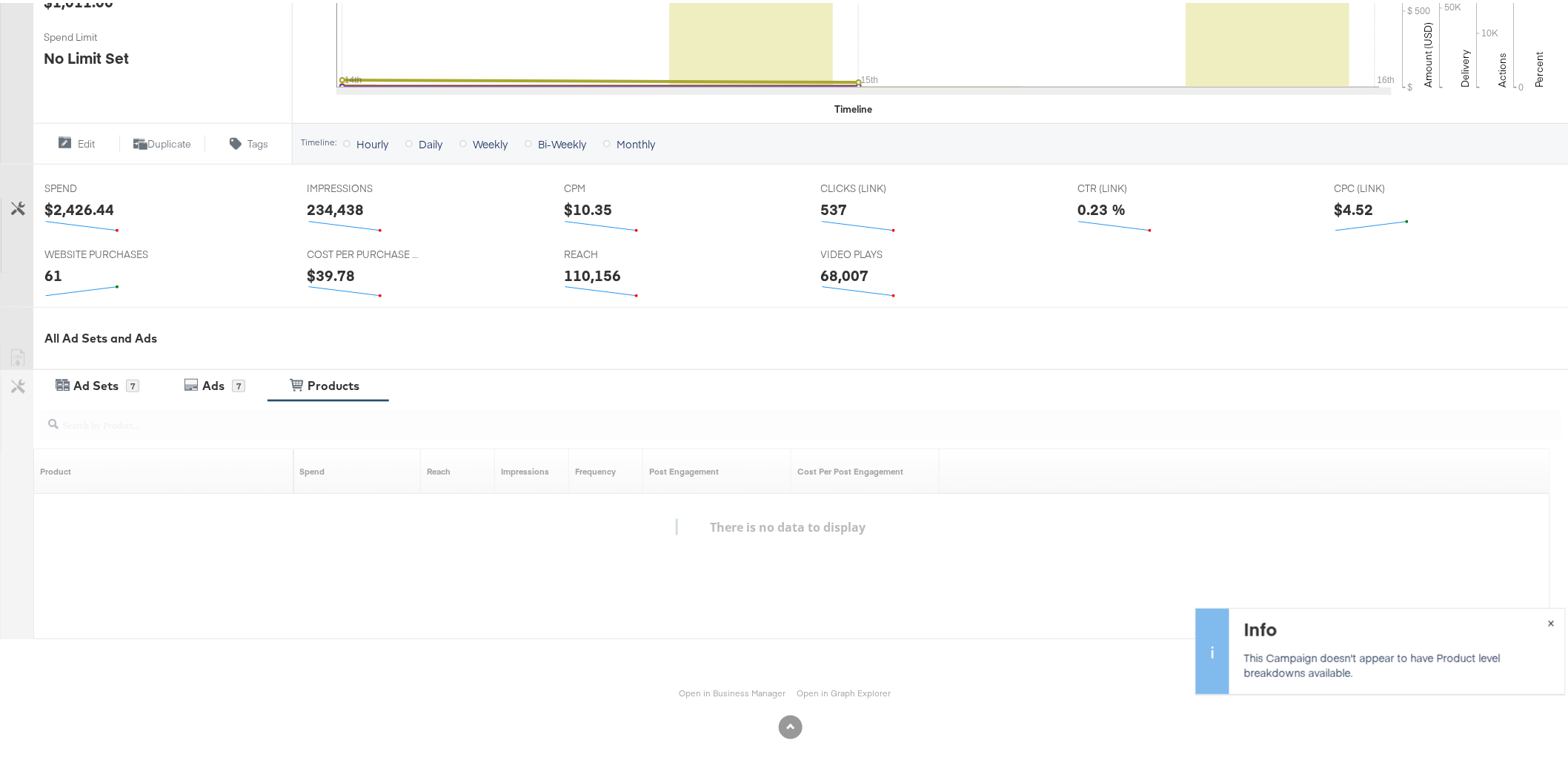
click at [1544, 622] on button "×" at bounding box center [1552, 619] width 27 height 27
click at [189, 388] on div "Ads 7" at bounding box center [215, 383] width 61 height 17
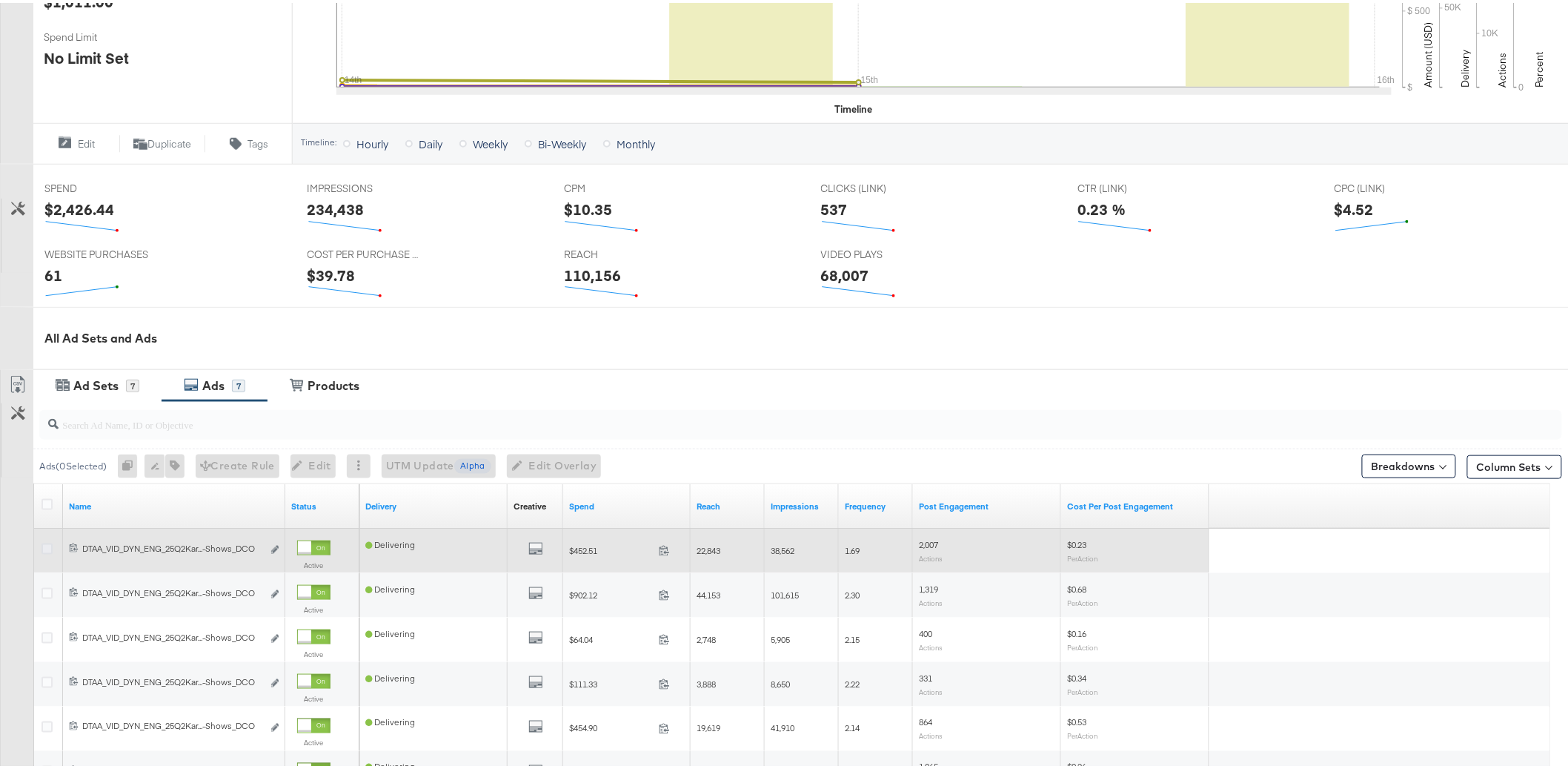
click at [45, 547] on icon at bounding box center [47, 546] width 11 height 11
click at [0, 0] on input "checkbox" at bounding box center [0, 0] width 0 height 0
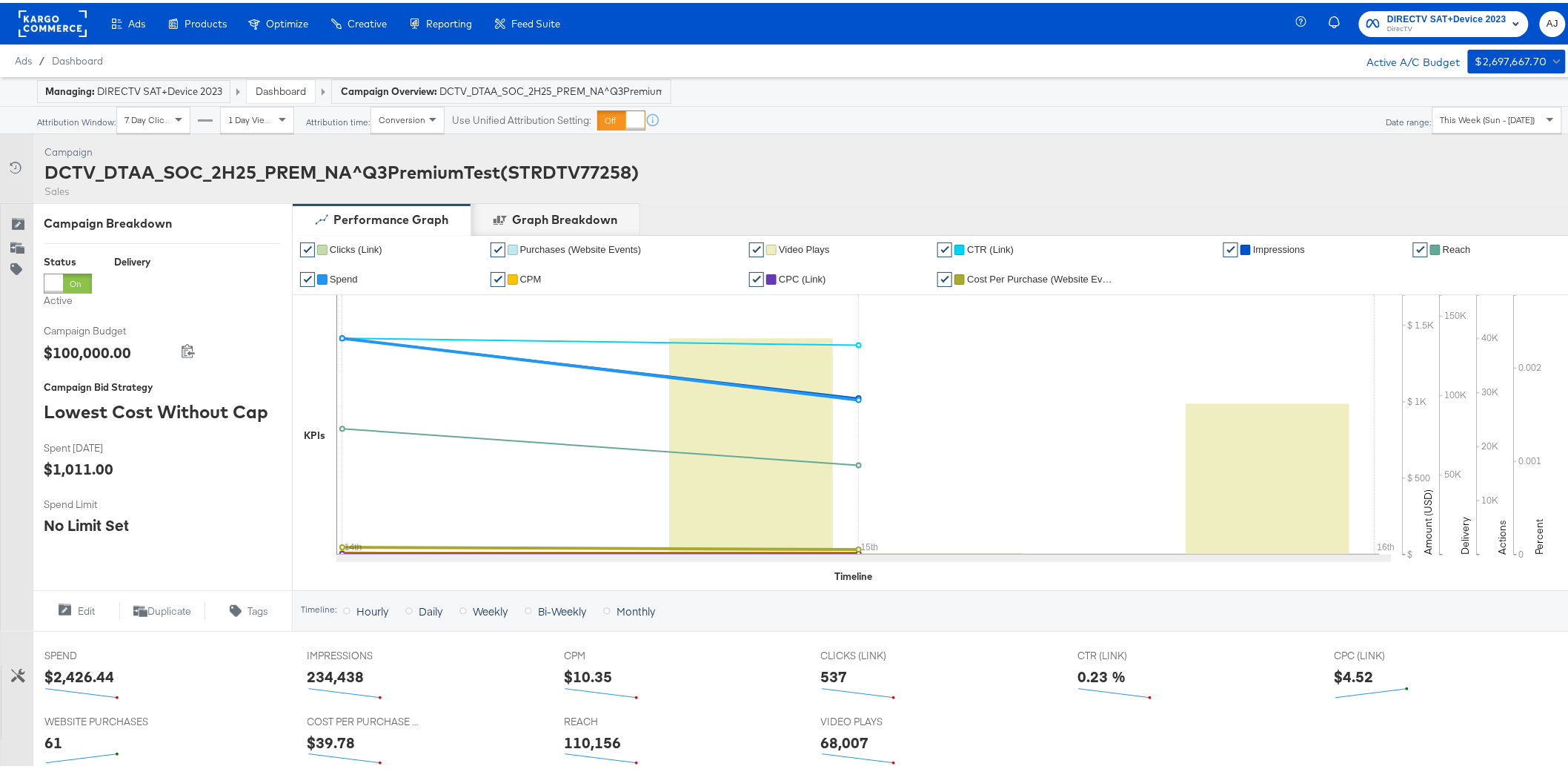
scroll to position [554, 0]
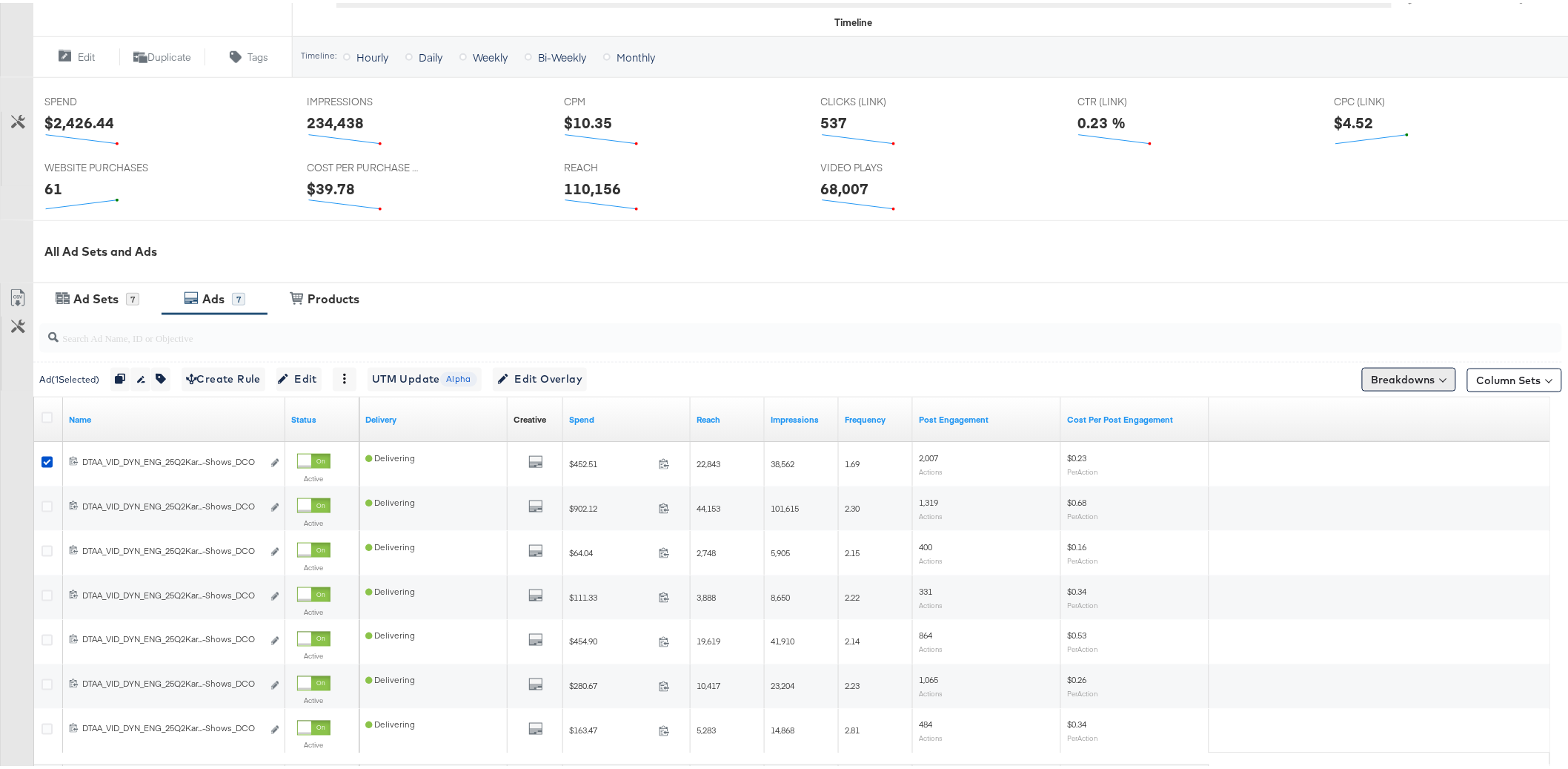
click at [1404, 365] on button "Breakdowns" at bounding box center [1409, 376] width 94 height 23
click at [1341, 436] on div "Delivery" at bounding box center [1374, 441] width 147 height 12
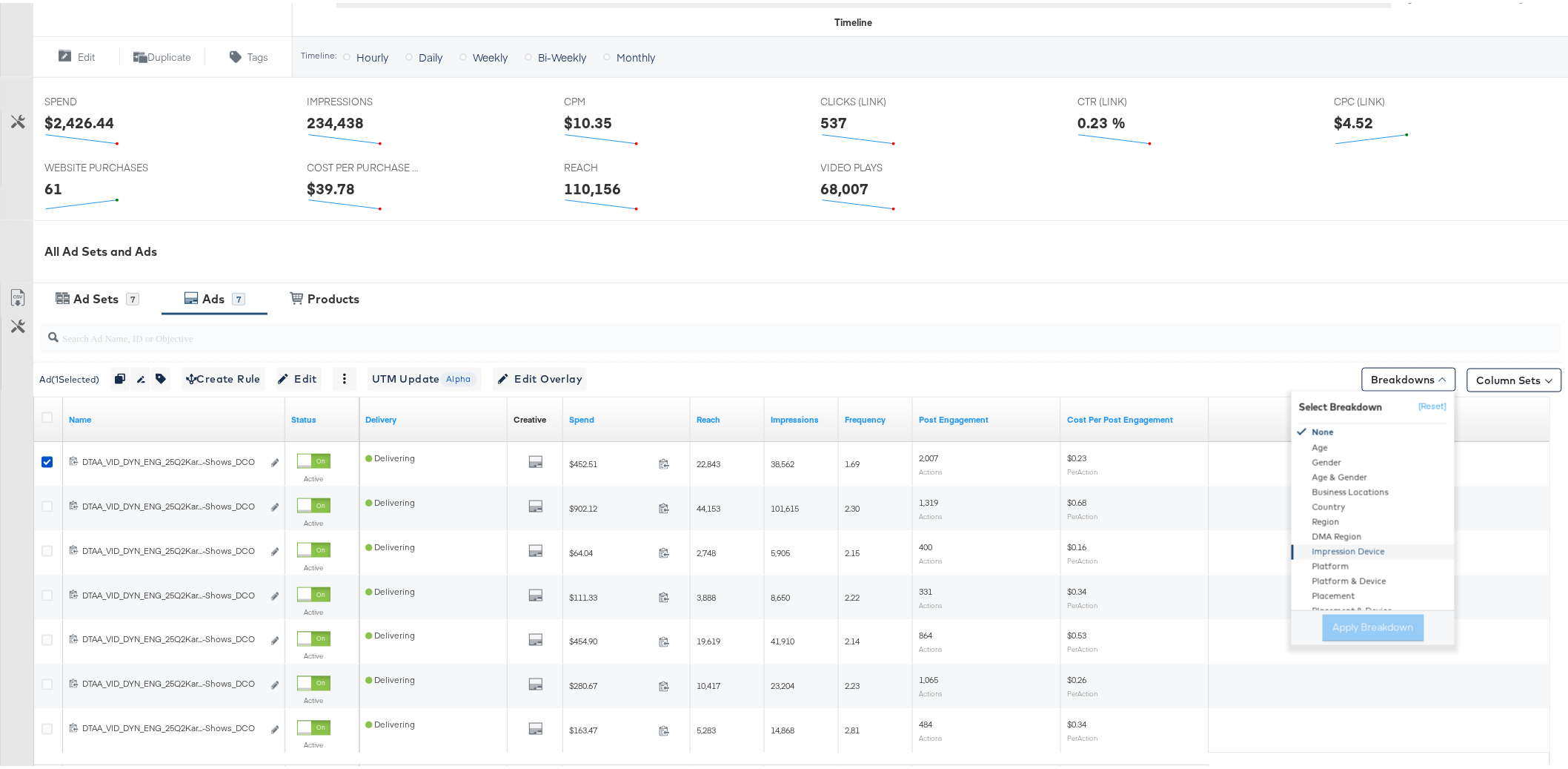
scroll to position [99, 0]
click at [922, 325] on input "search" at bounding box center [740, 329] width 1363 height 29
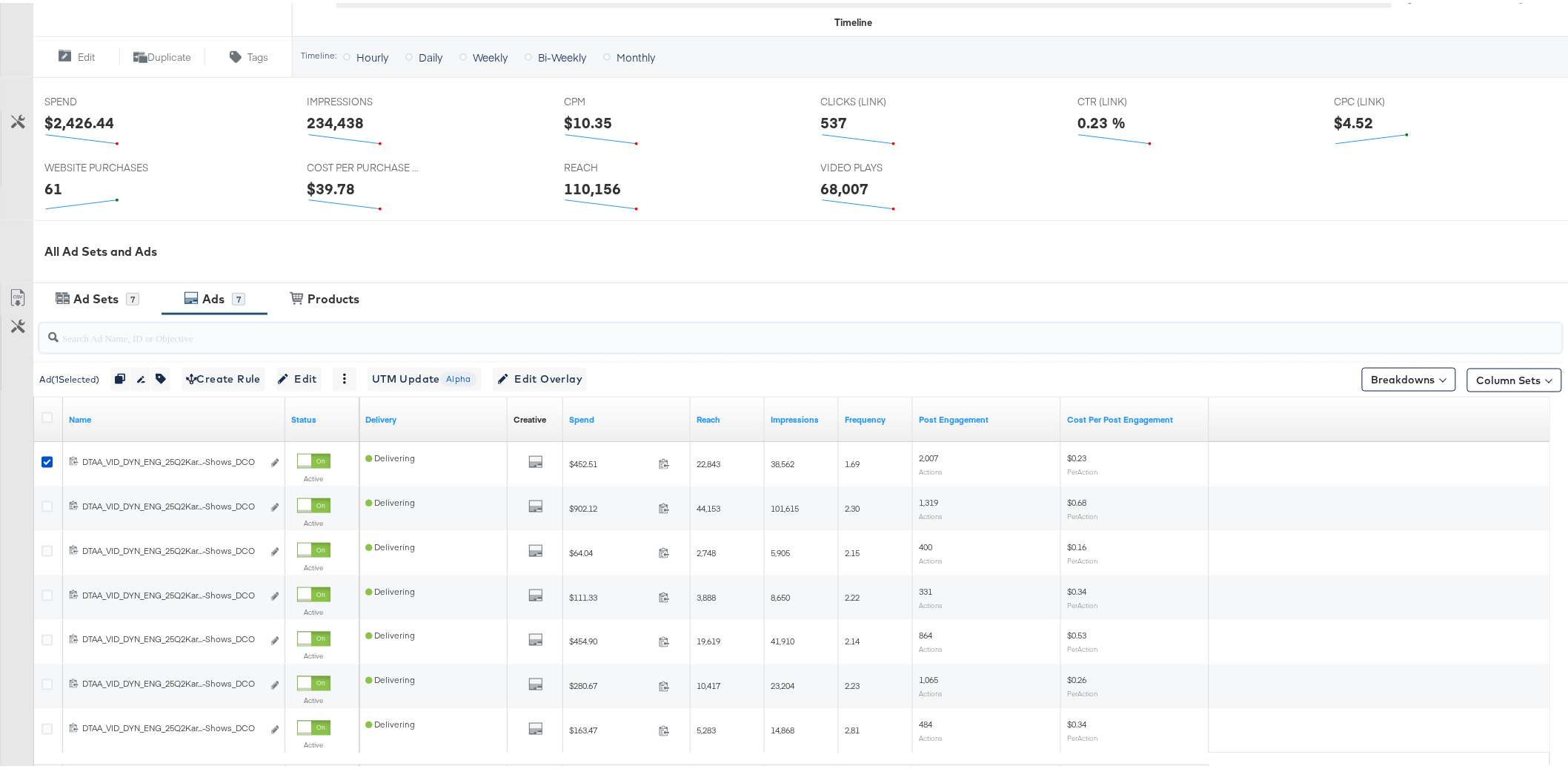
click at [165, 338] on input "search" at bounding box center [740, 329] width 1363 height 29
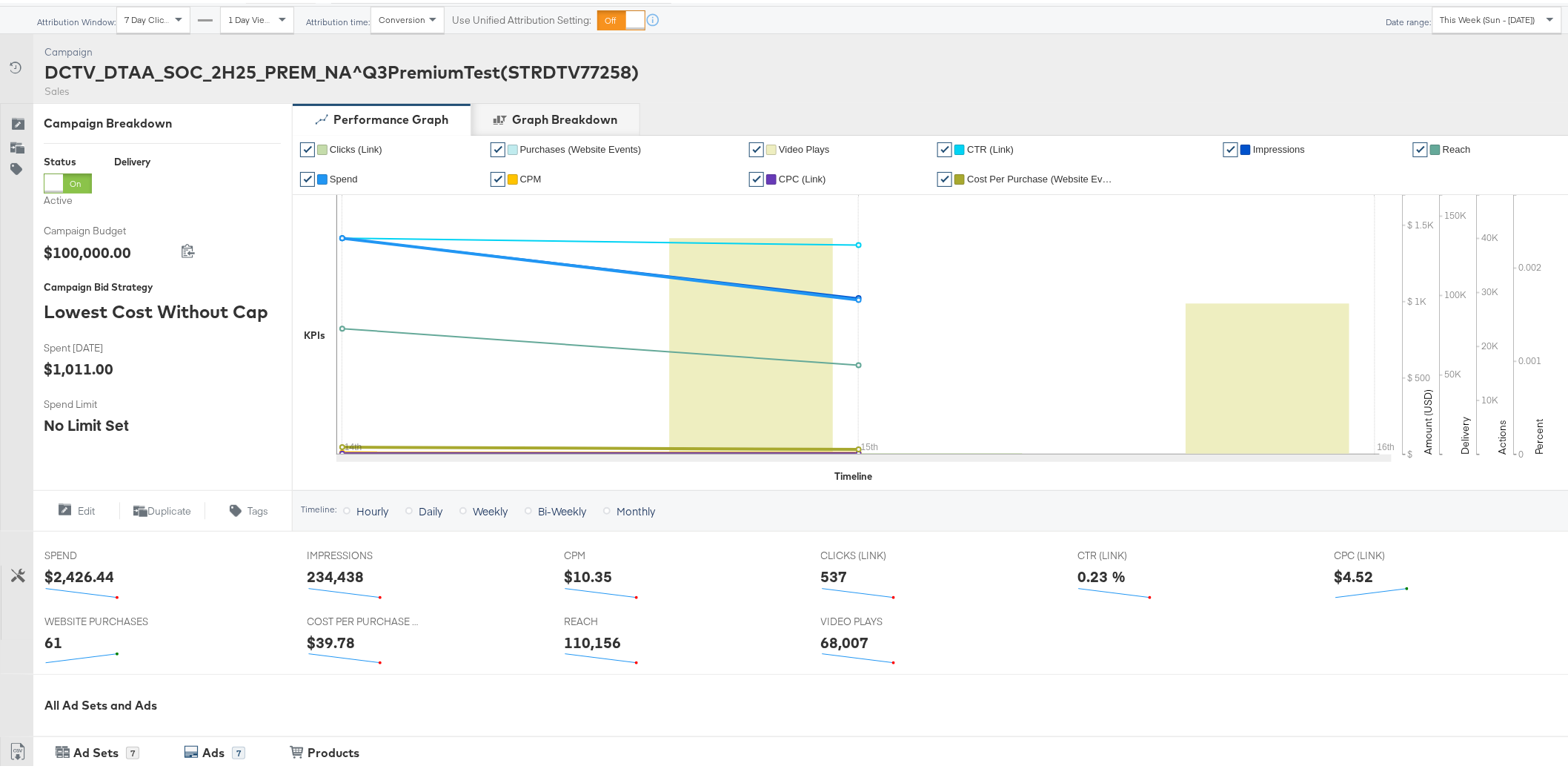
scroll to position [631, 0]
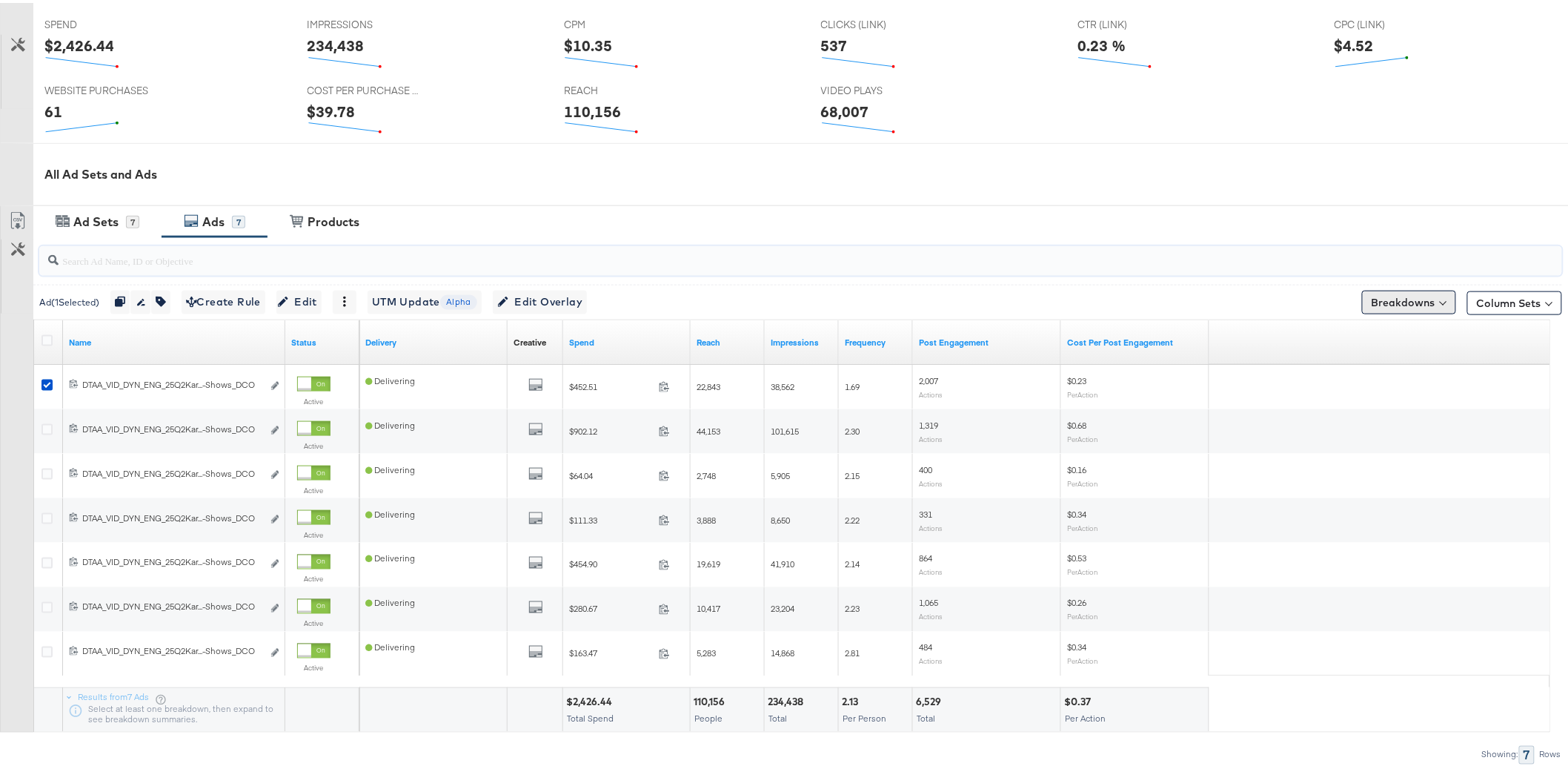
click at [1425, 301] on button "Breakdowns" at bounding box center [1409, 300] width 94 height 23
click at [1351, 397] on link "Time" at bounding box center [1373, 388] width 163 height 24
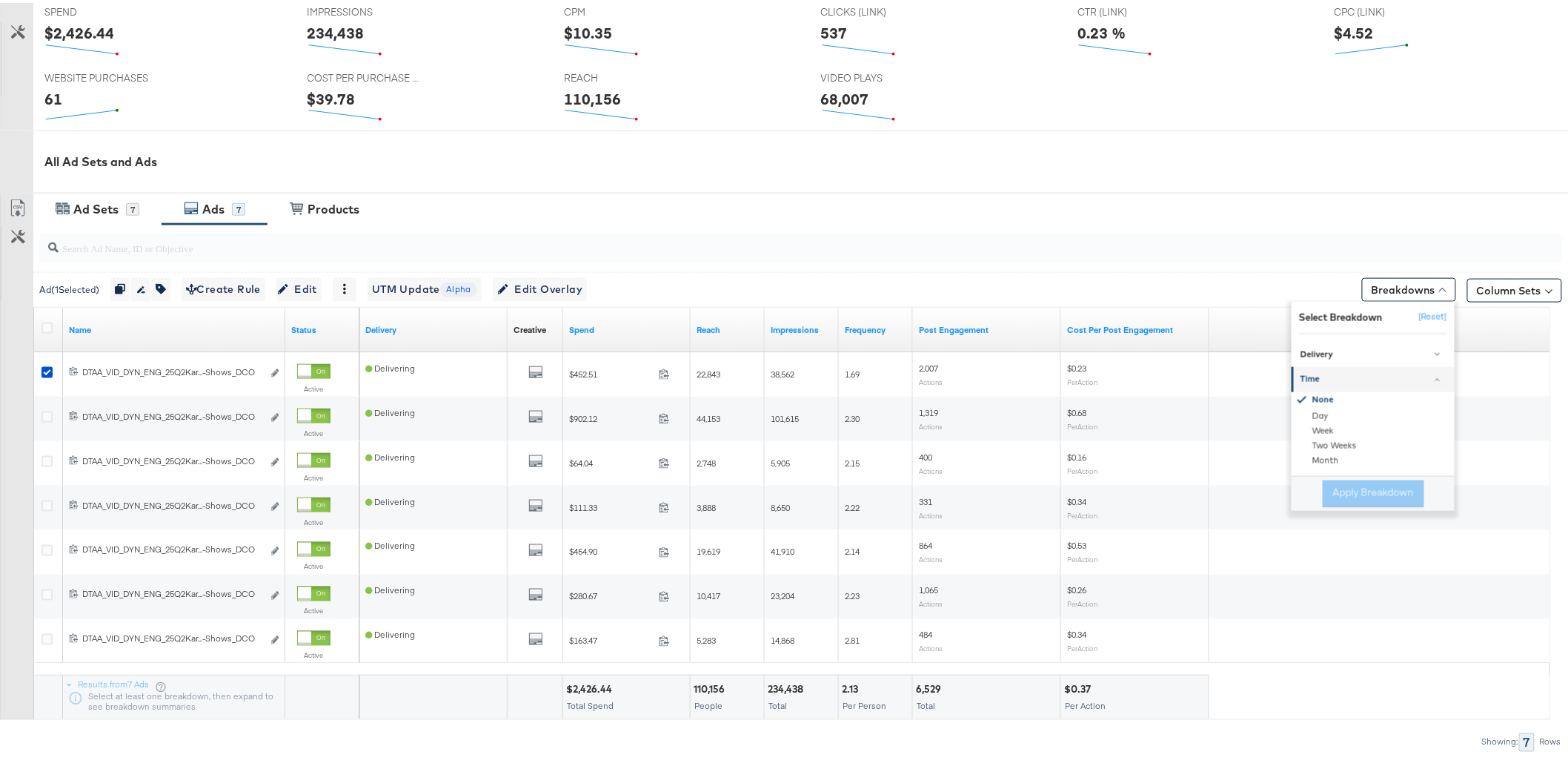
scroll to position [658, 0]
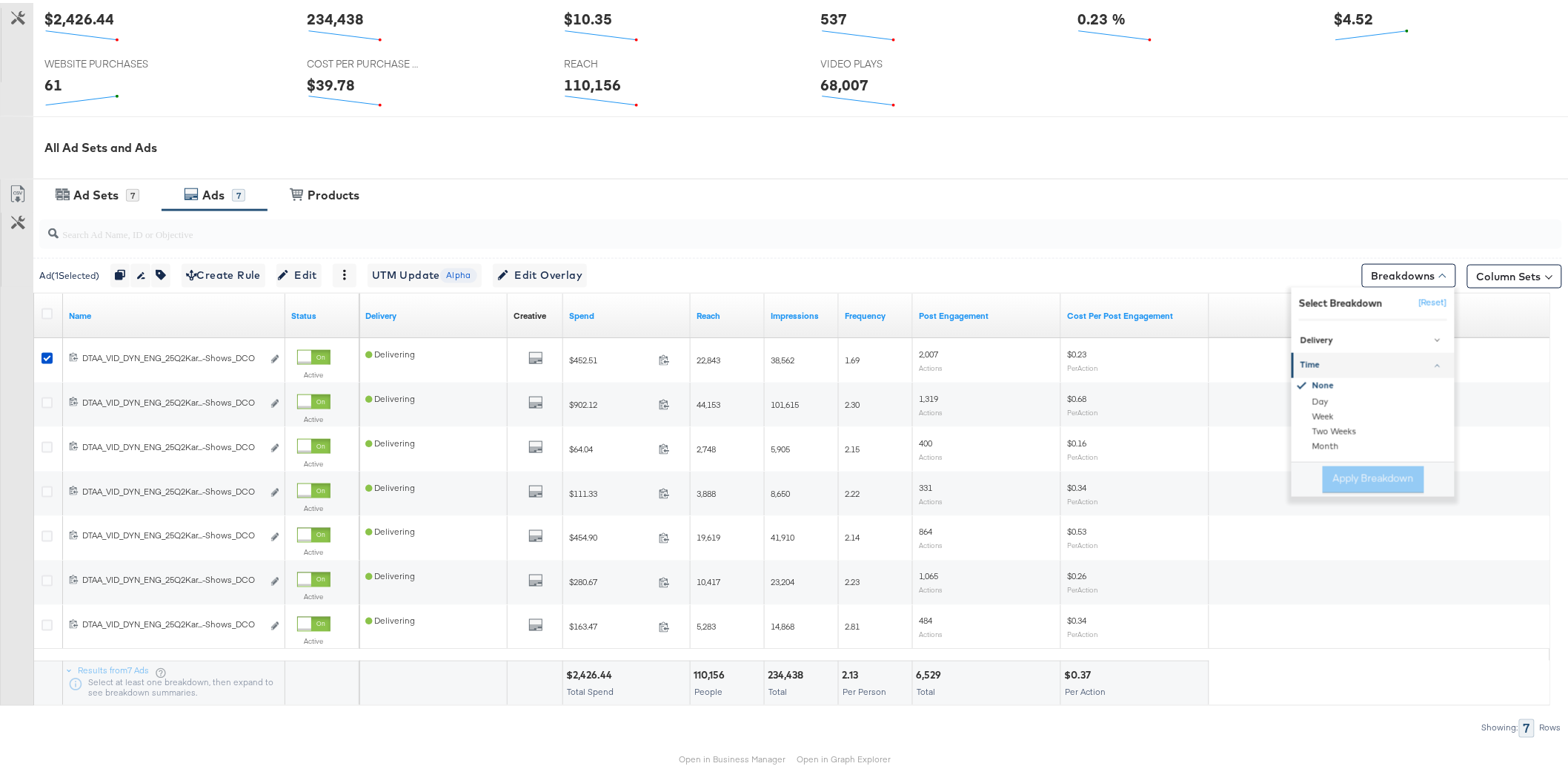
click at [1335, 350] on link "Time" at bounding box center [1373, 362] width 163 height 24
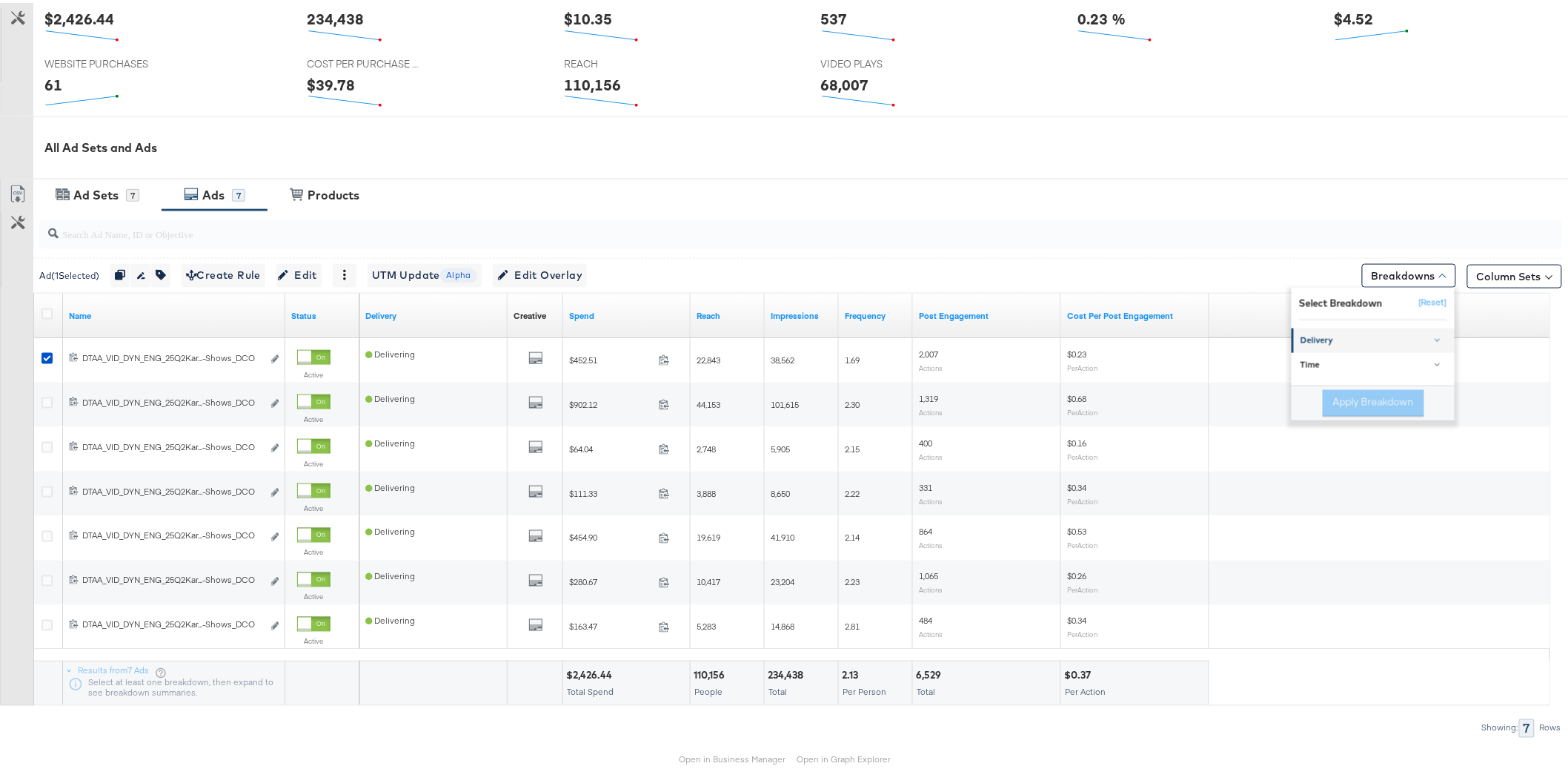
click at [1332, 338] on div "Delivery" at bounding box center [1374, 338] width 147 height 12
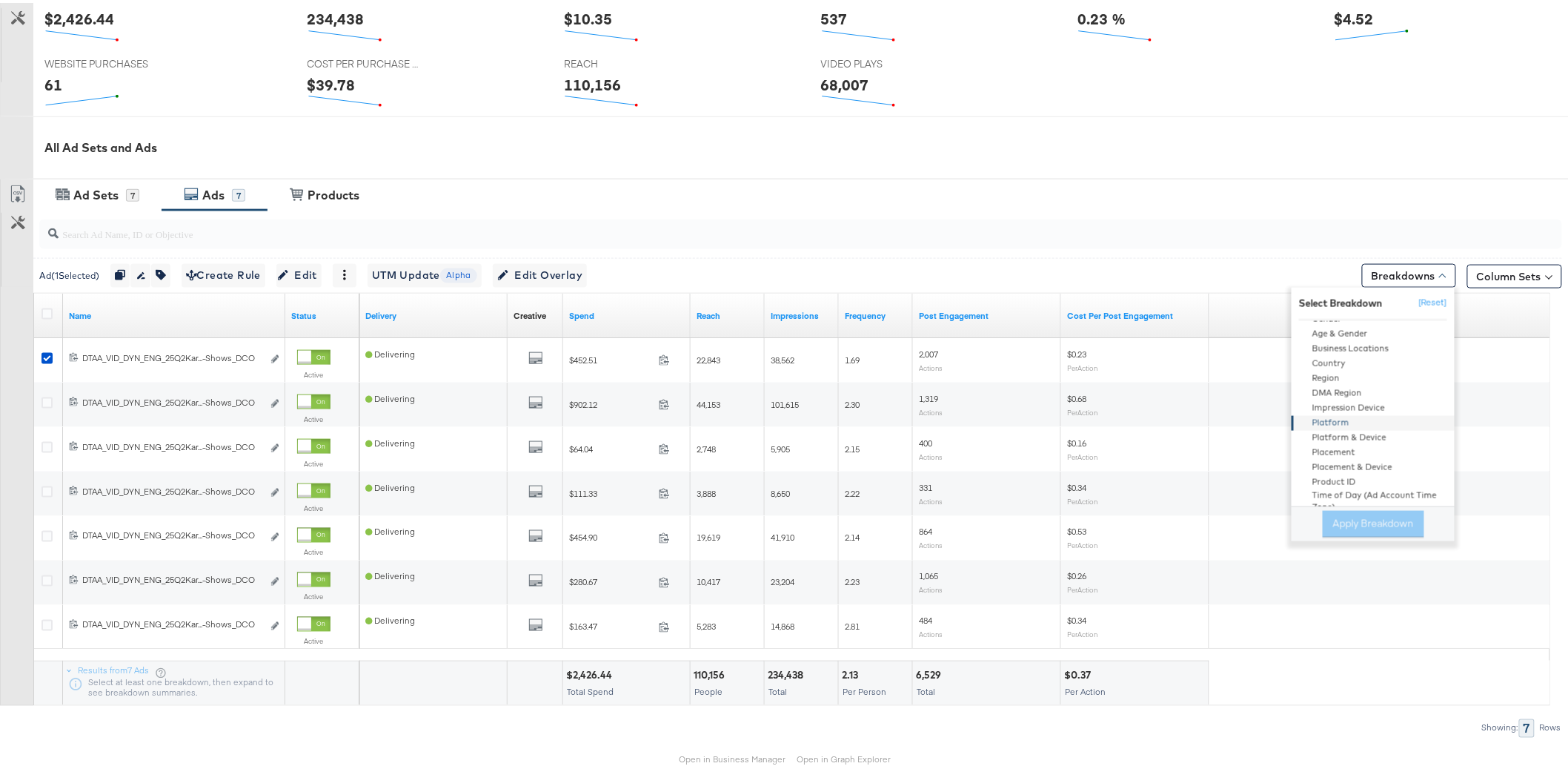
scroll to position [156, 0]
click at [1332, 394] on div "Product ID" at bounding box center [1374, 395] width 161 height 14
click at [1357, 518] on button "Apply Breakdown" at bounding box center [1373, 522] width 102 height 27
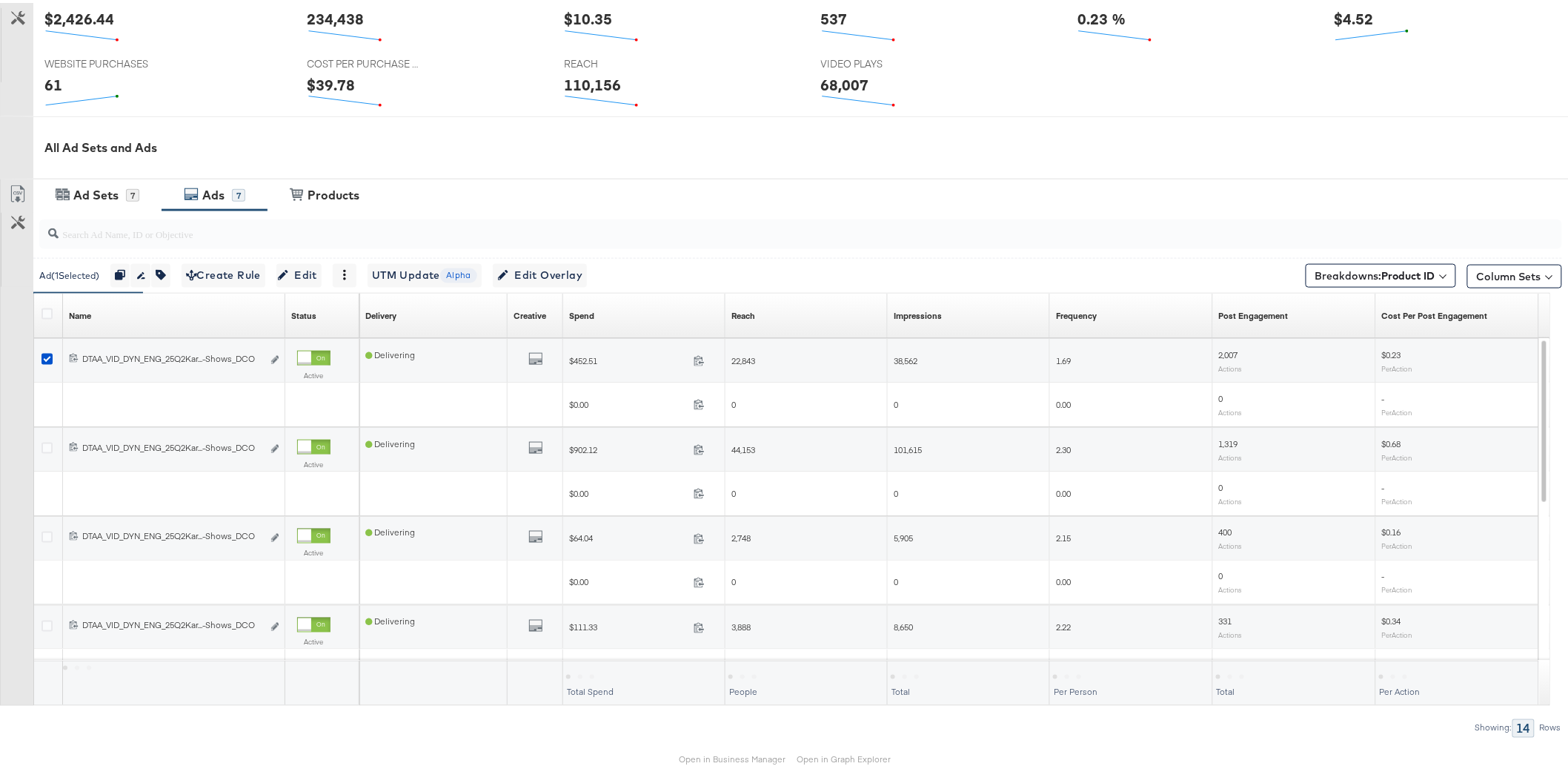
click at [991, 203] on div "Ad Sets 7 Ads 7 View Products Products" at bounding box center [807, 191] width 1547 height 32
